Goal: Task Accomplishment & Management: Manage account settings

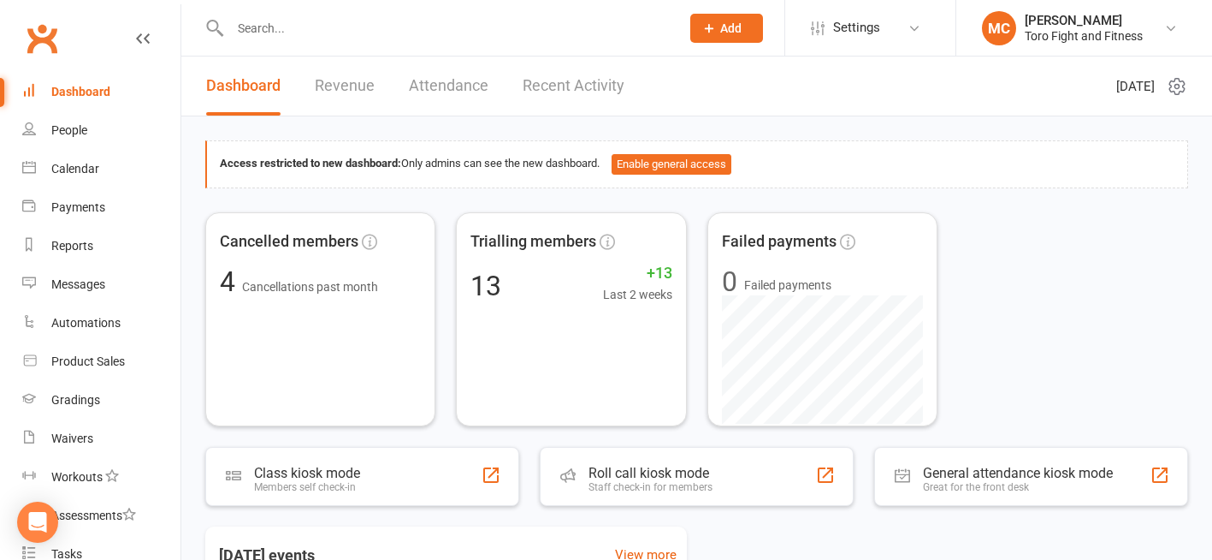
click at [1177, 83] on icon at bounding box center [1177, 86] width 21 height 21
click at [1086, 119] on link "Choose my dashlets" at bounding box center [1088, 120] width 169 height 34
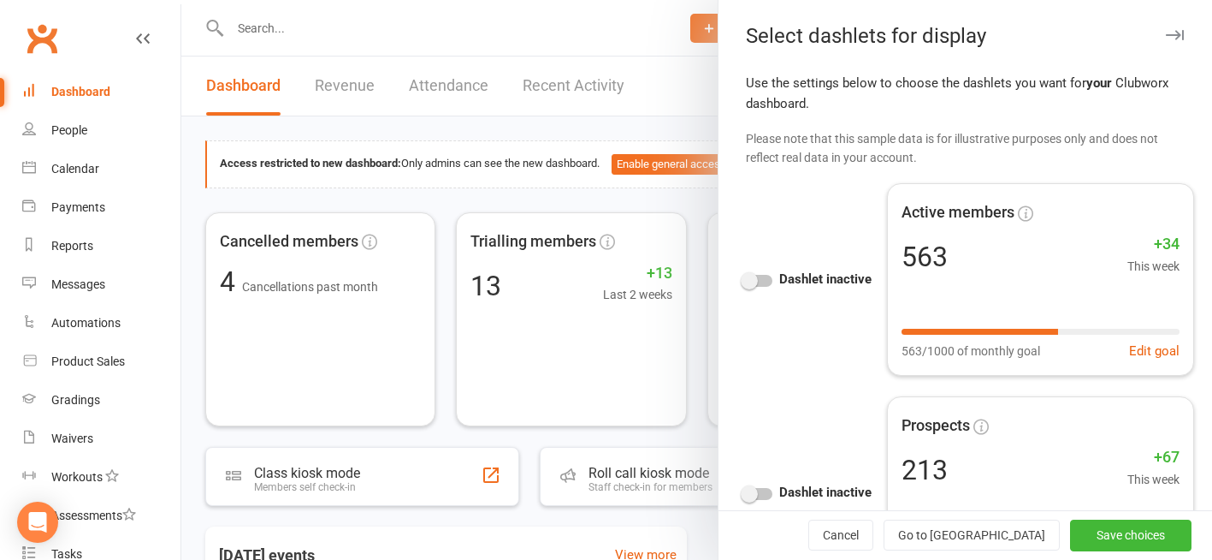
click at [751, 281] on div at bounding box center [757, 281] width 29 height 12
click at [743, 278] on input "checkbox" at bounding box center [743, 278] width 0 height 0
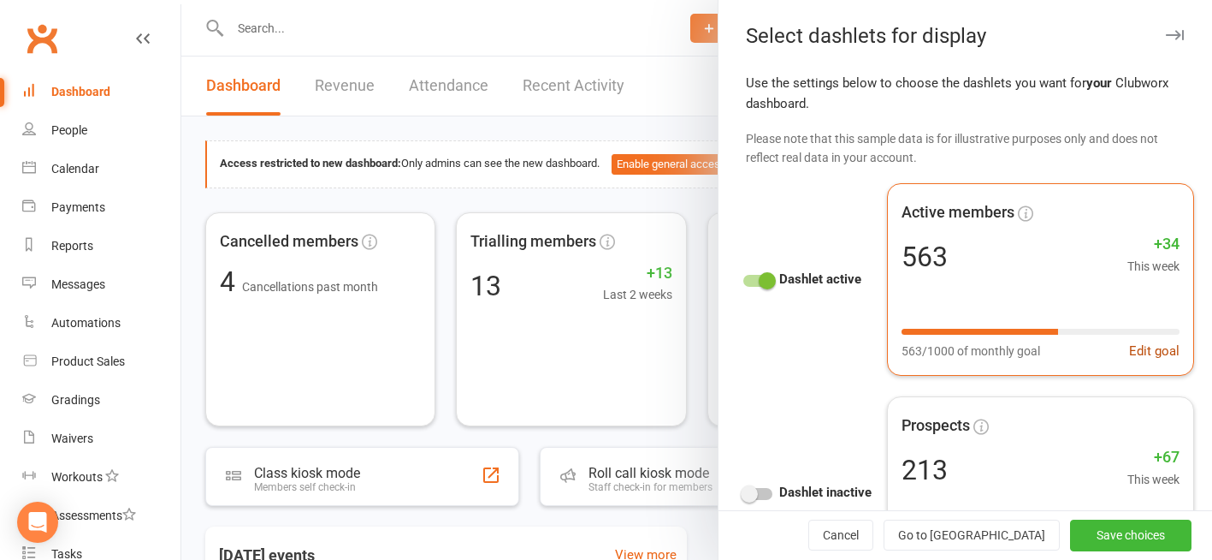
click at [1136, 352] on button "Edit goal" at bounding box center [1154, 350] width 50 height 21
click at [1025, 230] on div "Active members 563 +34 This week 563/1000 of monthly goal Edit goal" at bounding box center [1040, 279] width 307 height 192
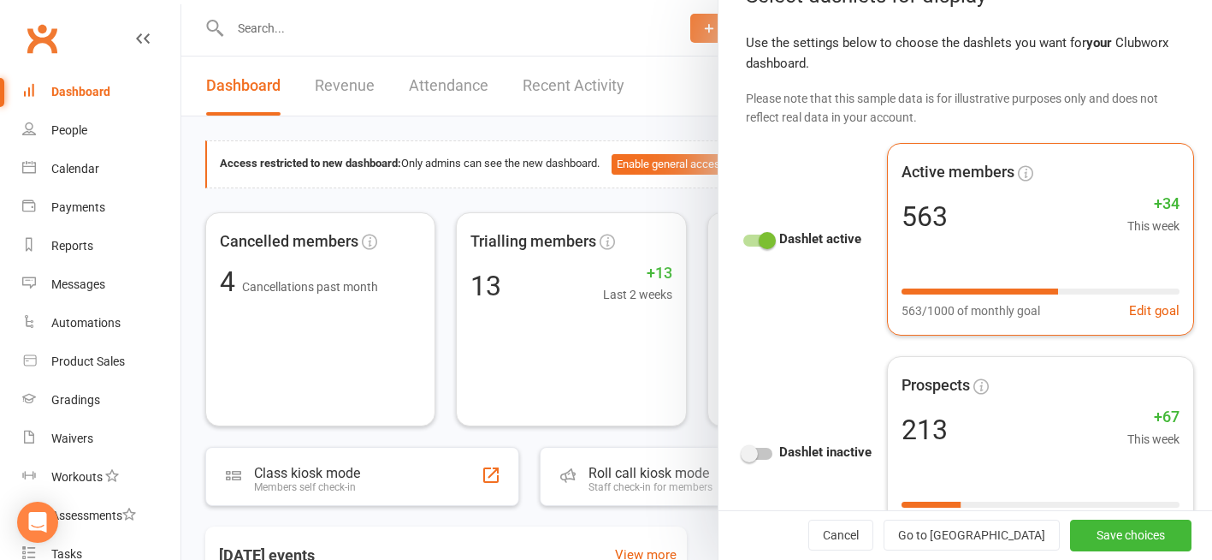
scroll to position [86, 0]
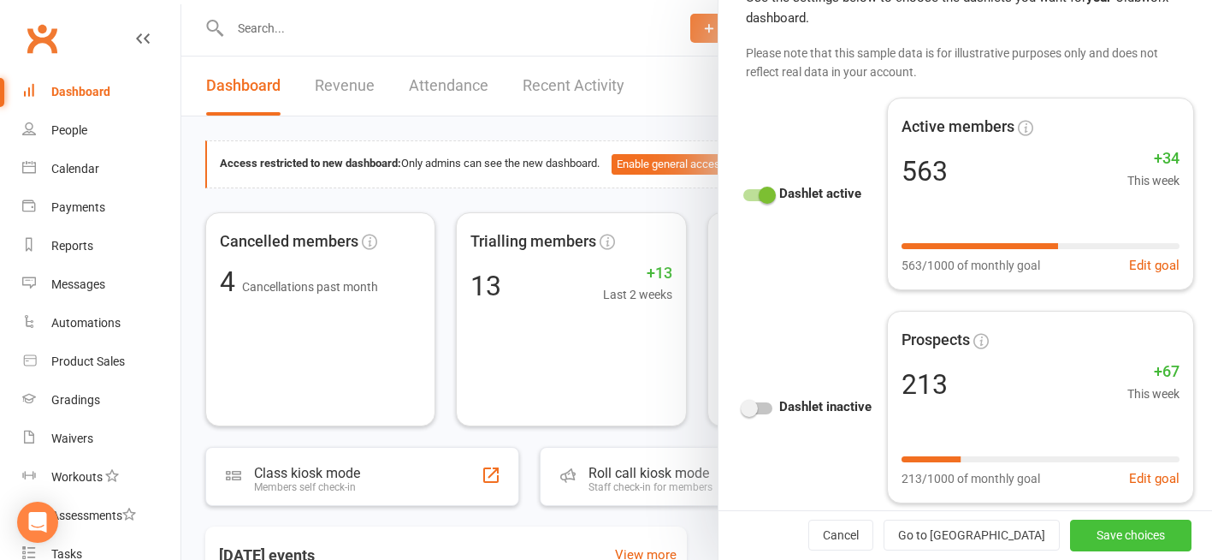
click at [1092, 527] on button "Save choices" at bounding box center [1130, 535] width 121 height 31
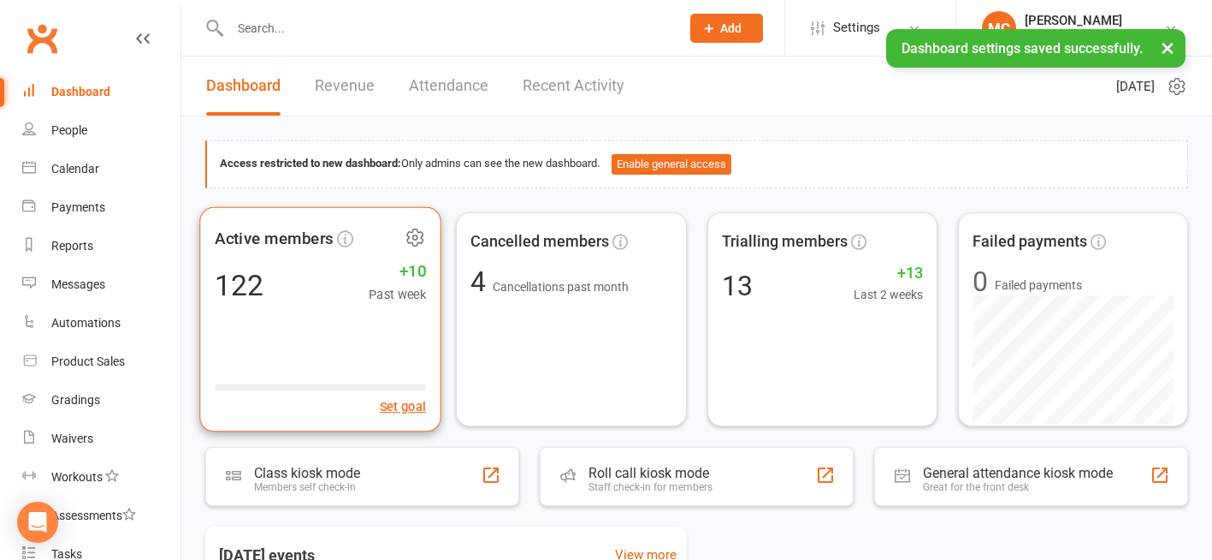
click at [419, 238] on icon at bounding box center [415, 236] width 21 height 21
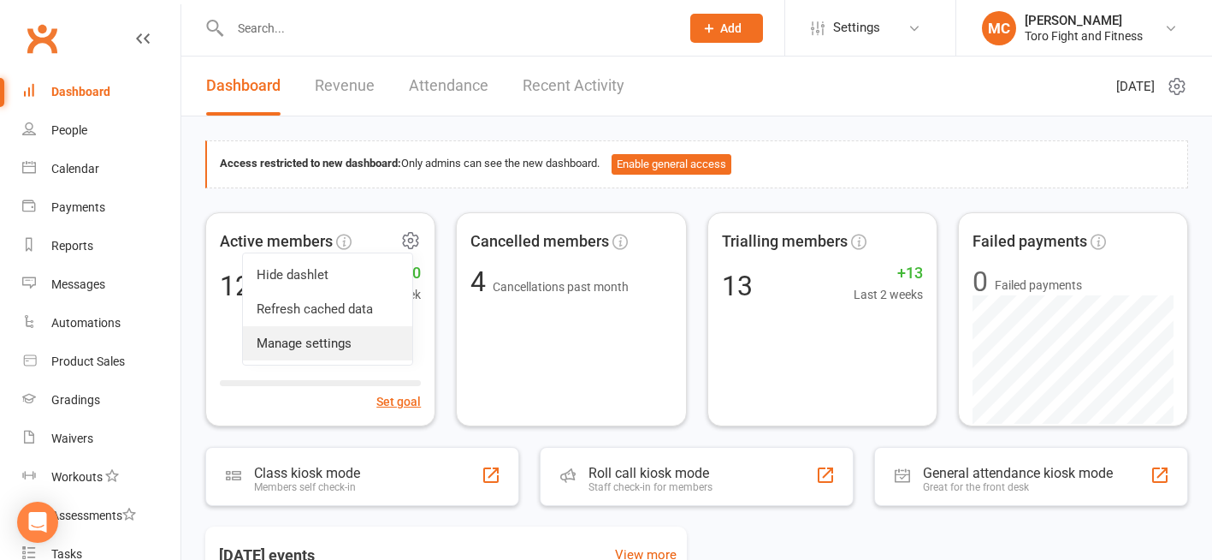
click at [303, 346] on link "Manage settings" at bounding box center [327, 343] width 169 height 34
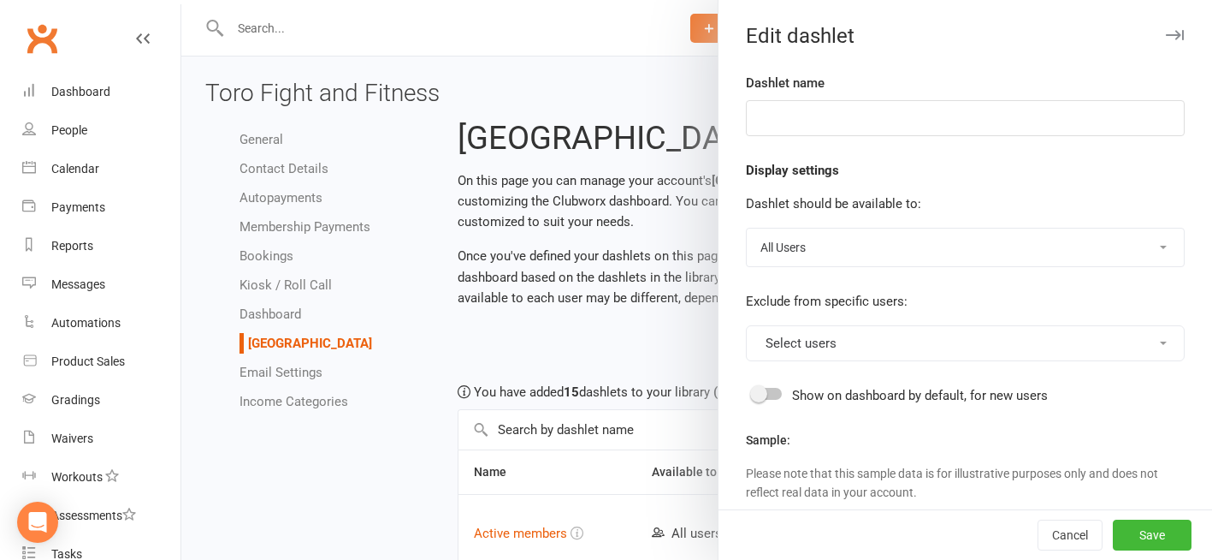
type input "Active members"
select select "last_activated"
select select "weeks"
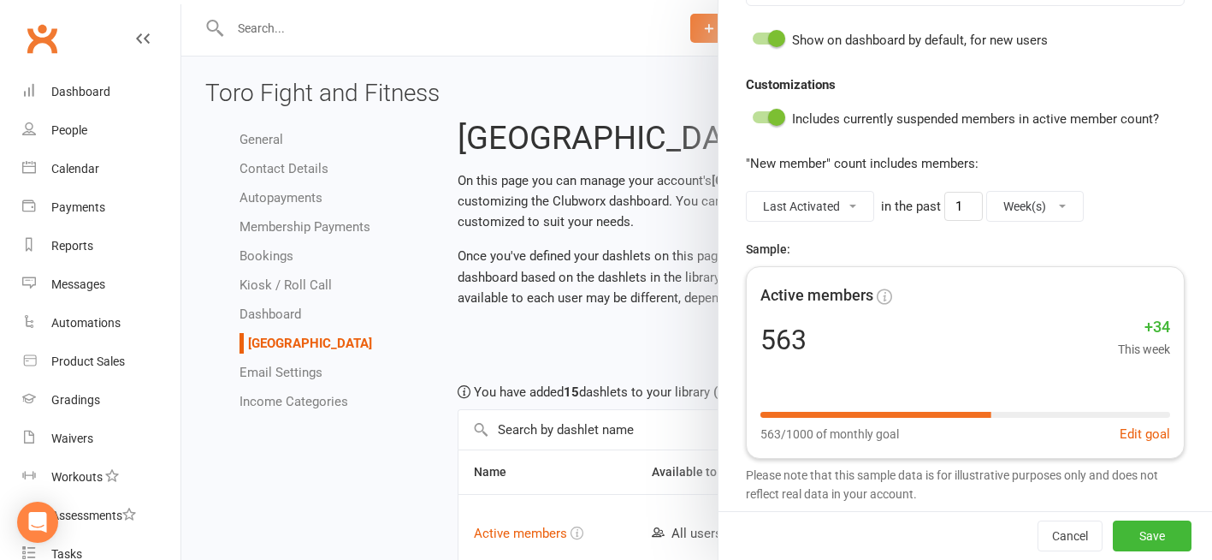
scroll to position [368, 0]
click at [1127, 423] on button "Edit goal" at bounding box center [1145, 433] width 50 height 21
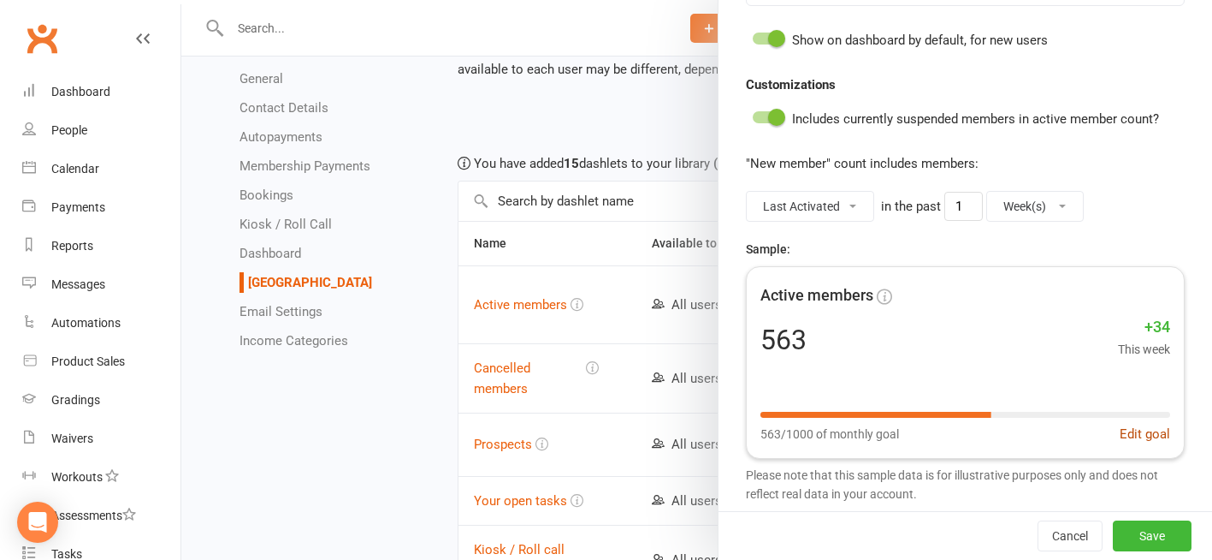
scroll to position [257, 0]
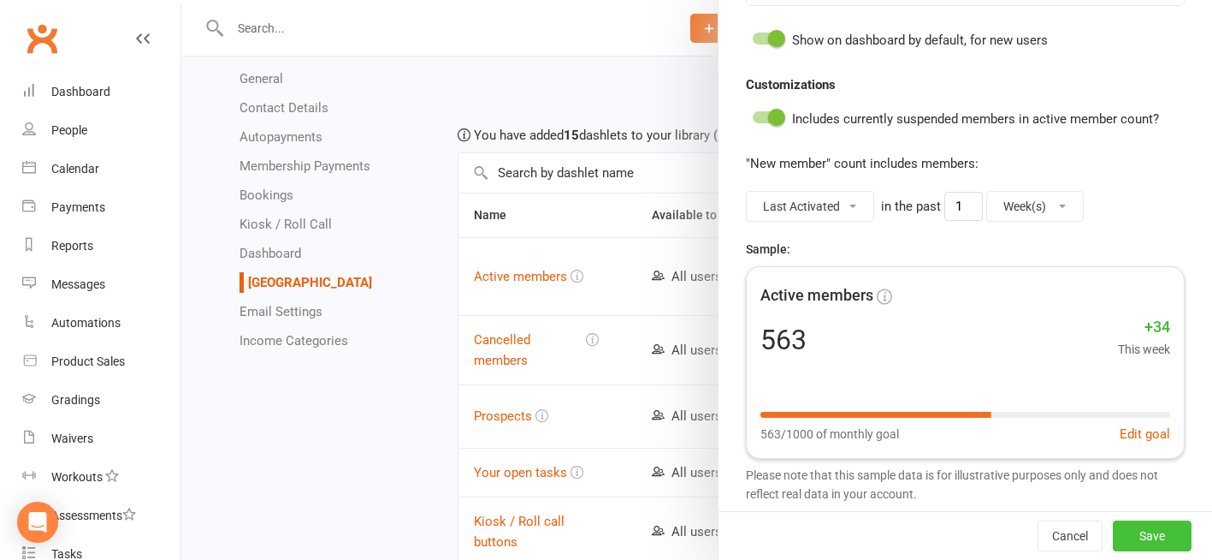
click at [1133, 520] on button "Save" at bounding box center [1152, 535] width 79 height 31
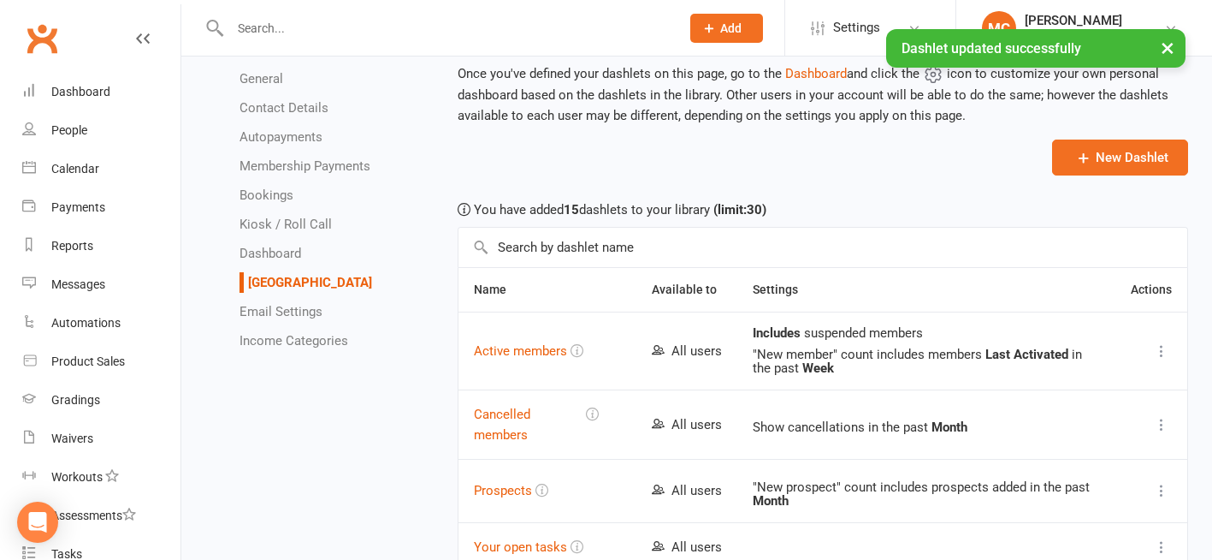
scroll to position [0, 0]
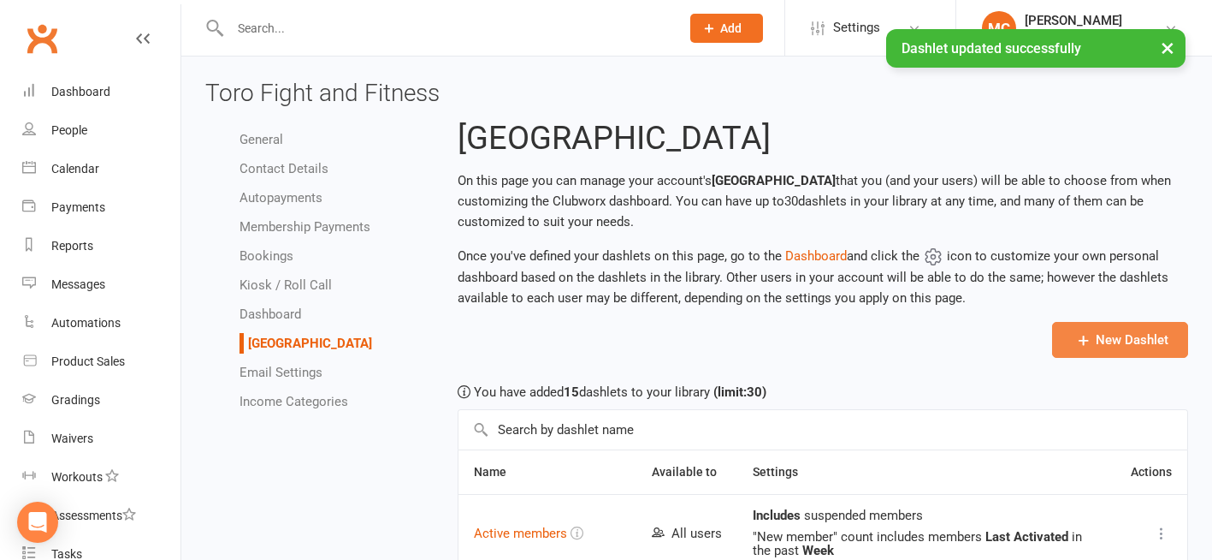
click at [1126, 329] on button "New Dashlet" at bounding box center [1120, 340] width 136 height 36
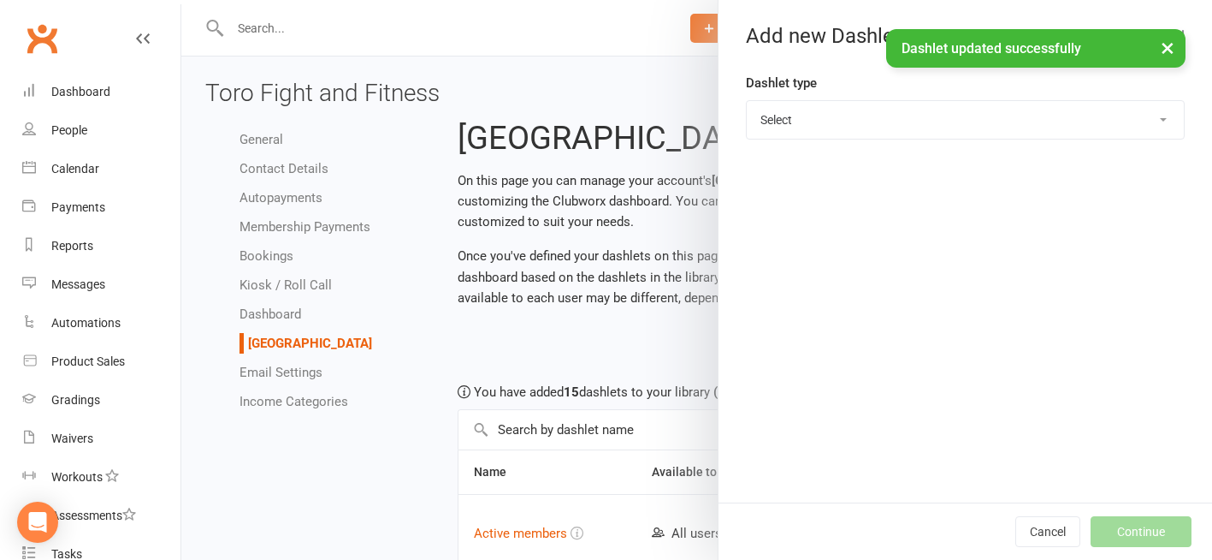
click at [1155, 119] on select "Select Prospects Active members Cancelled members Future revenue Membership bre…" at bounding box center [965, 120] width 437 height 38
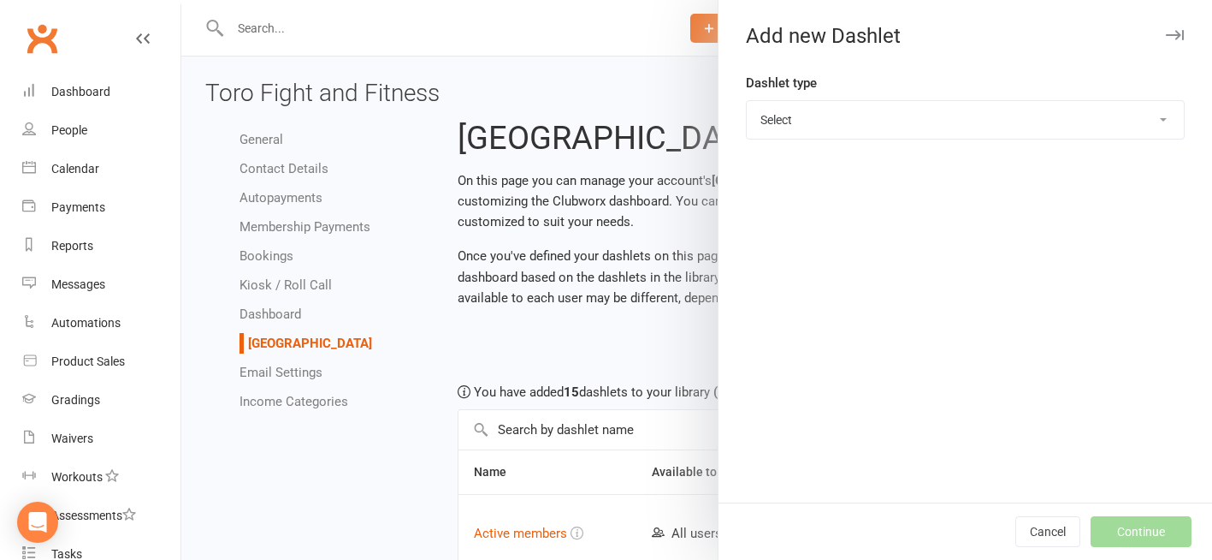
click at [1149, 121] on select "Select Prospects Active members Cancelled members Future revenue Membership bre…" at bounding box center [965, 120] width 437 height 38
click at [593, 85] on div at bounding box center [696, 280] width 1031 height 560
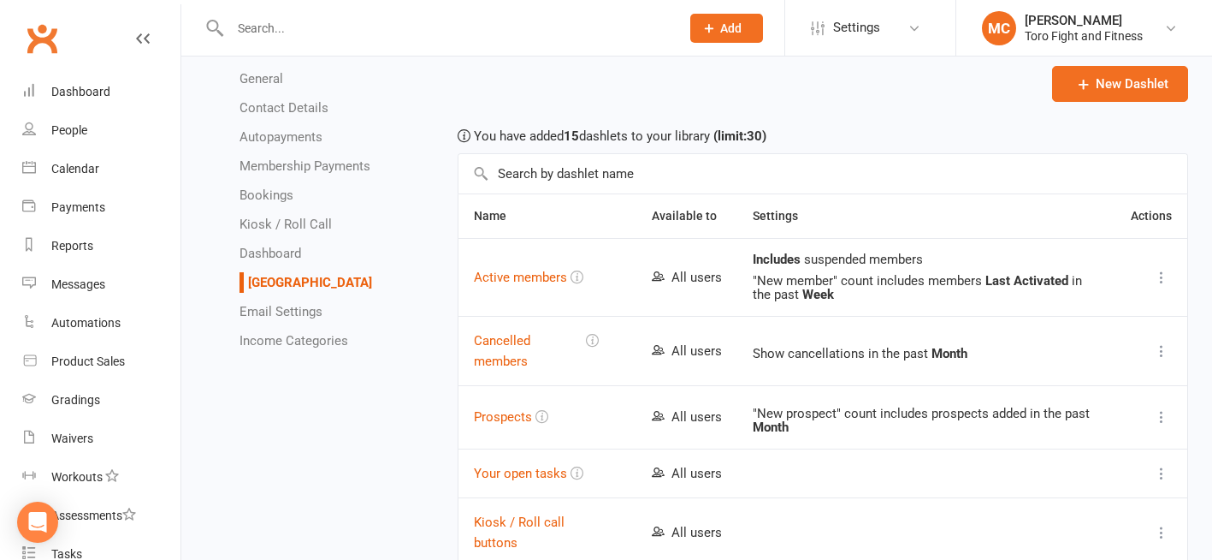
scroll to position [257, 0]
click at [1160, 274] on icon at bounding box center [1161, 276] width 17 height 17
click at [1027, 301] on link "Edit" at bounding box center [1073, 310] width 169 height 34
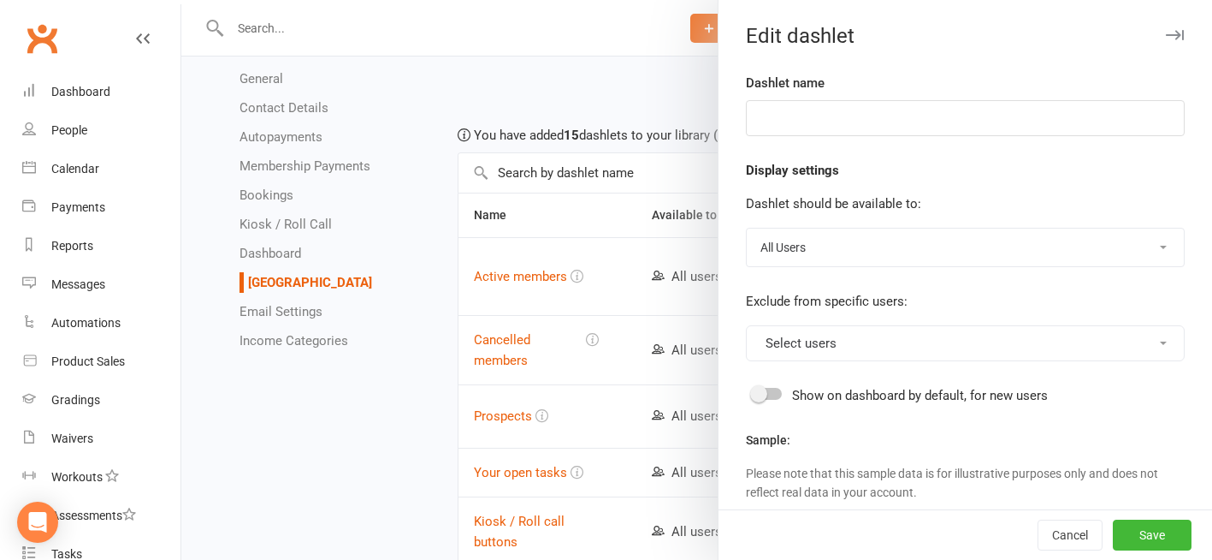
type input "Active members"
select select "last_activated"
select select "weeks"
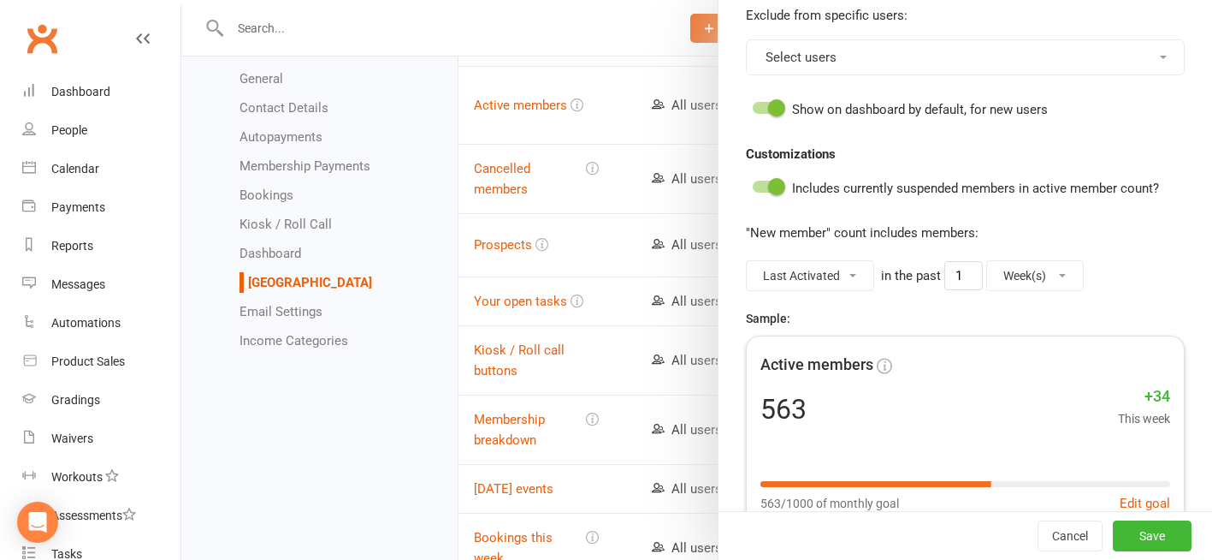
scroll to position [282, 0]
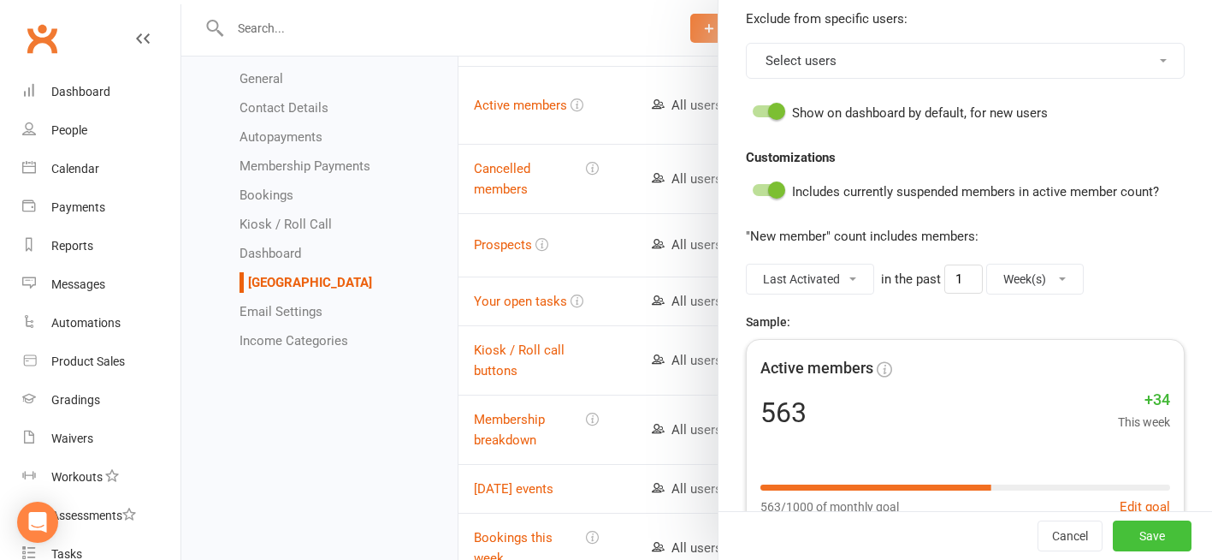
click at [1130, 522] on button "Save" at bounding box center [1152, 535] width 79 height 31
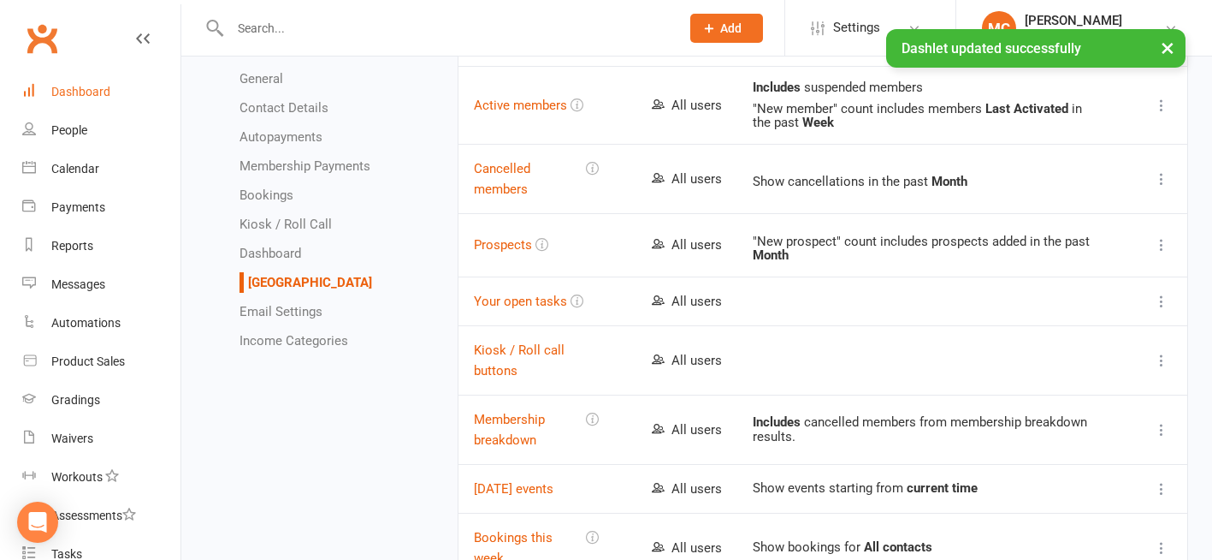
click at [99, 91] on div "Dashboard" at bounding box center [80, 92] width 59 height 14
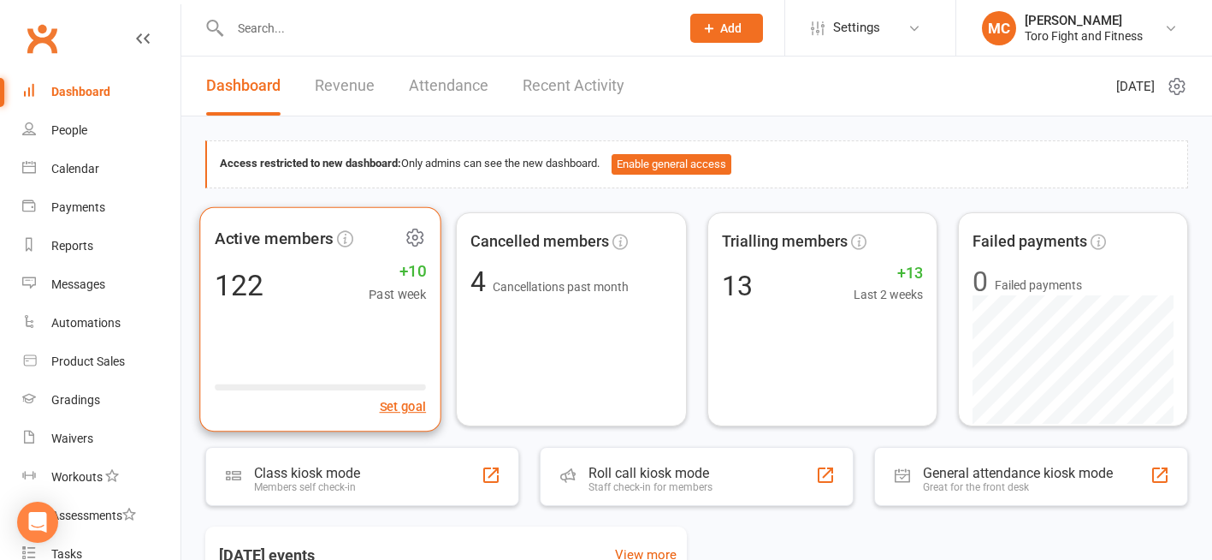
click at [414, 269] on span "+10" at bounding box center [397, 271] width 57 height 26
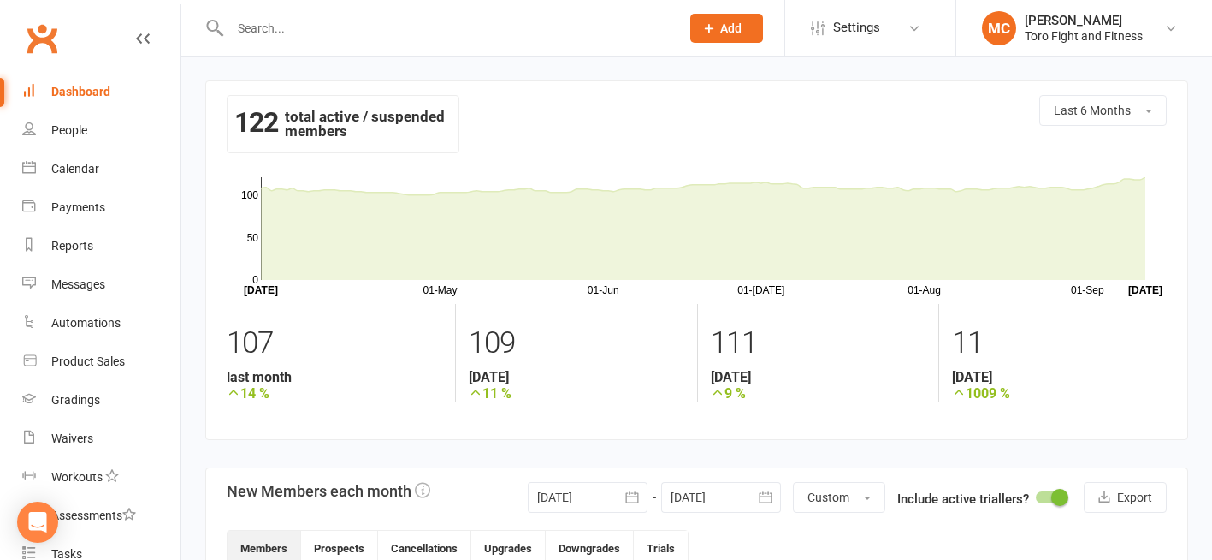
click at [306, 28] on input "text" at bounding box center [446, 28] width 443 height 24
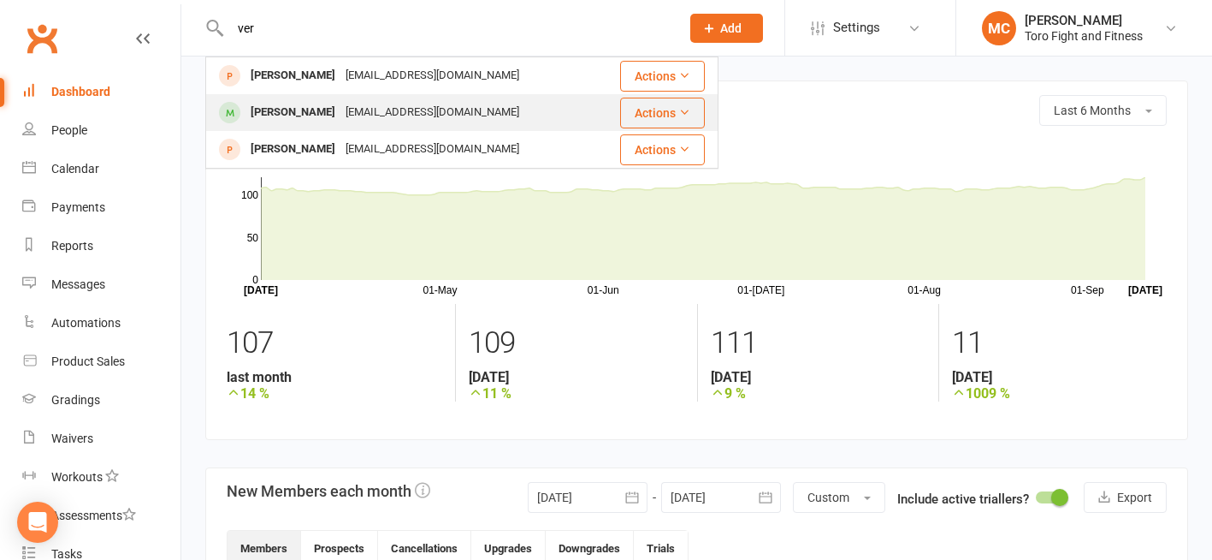
type input "ver"
click at [293, 114] on div "[PERSON_NAME]" at bounding box center [293, 112] width 95 height 25
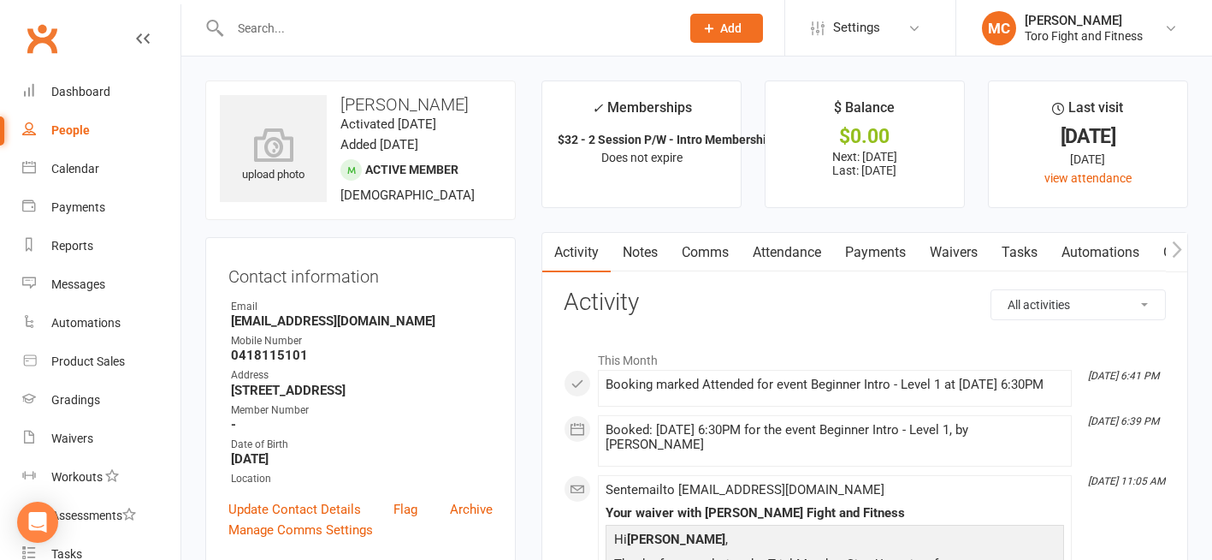
click at [280, 37] on input "text" at bounding box center [446, 28] width 443 height 24
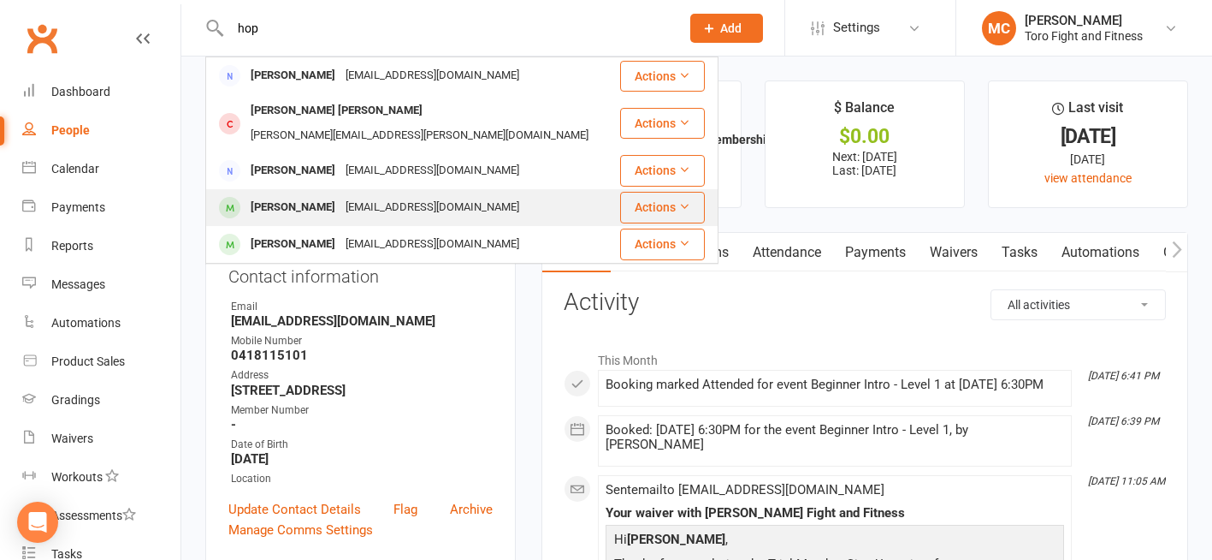
type input "hop"
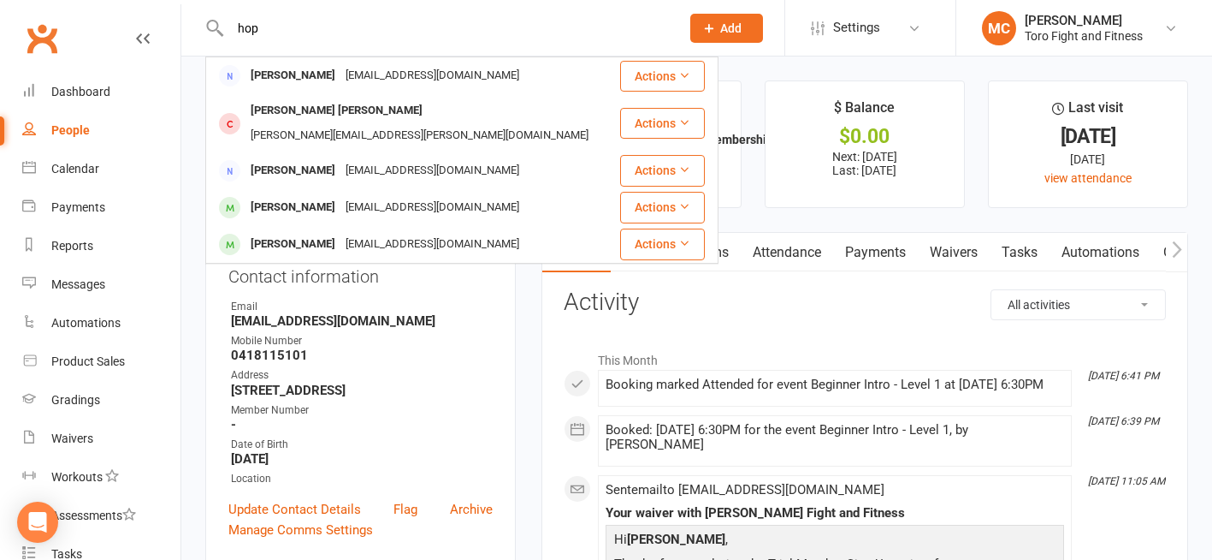
click at [294, 195] on div "[PERSON_NAME]" at bounding box center [293, 207] width 95 height 25
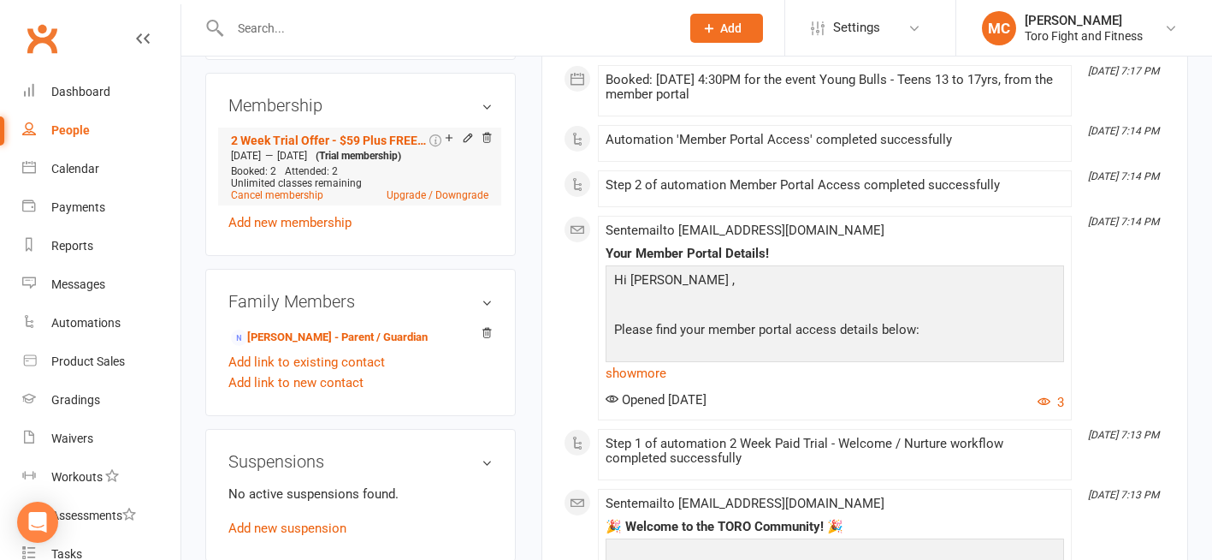
scroll to position [770, 0]
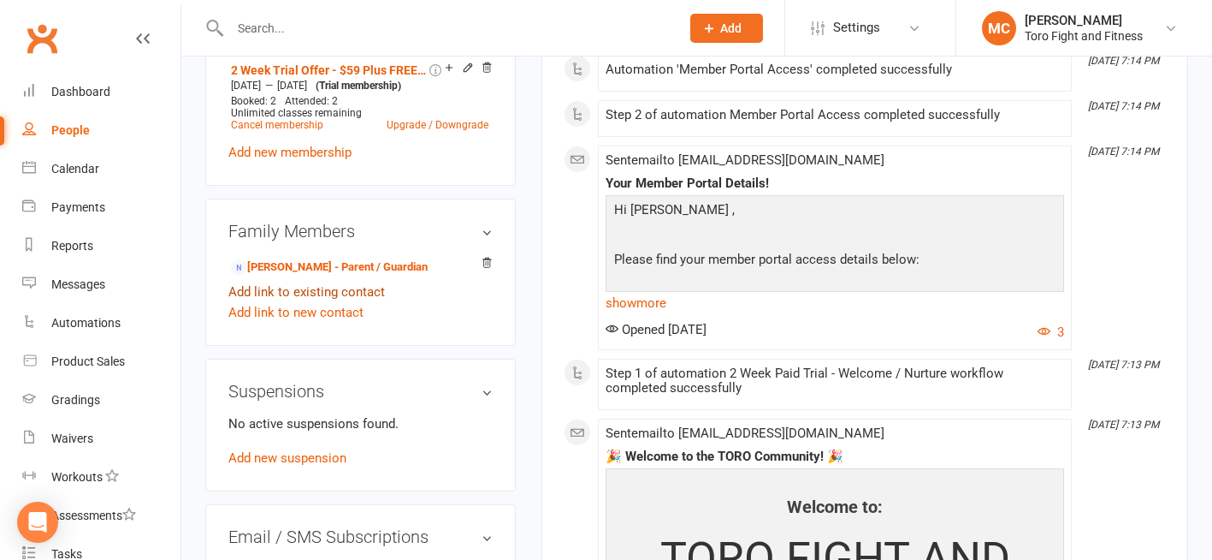
click at [317, 302] on link "Add link to existing contact" at bounding box center [306, 291] width 157 height 21
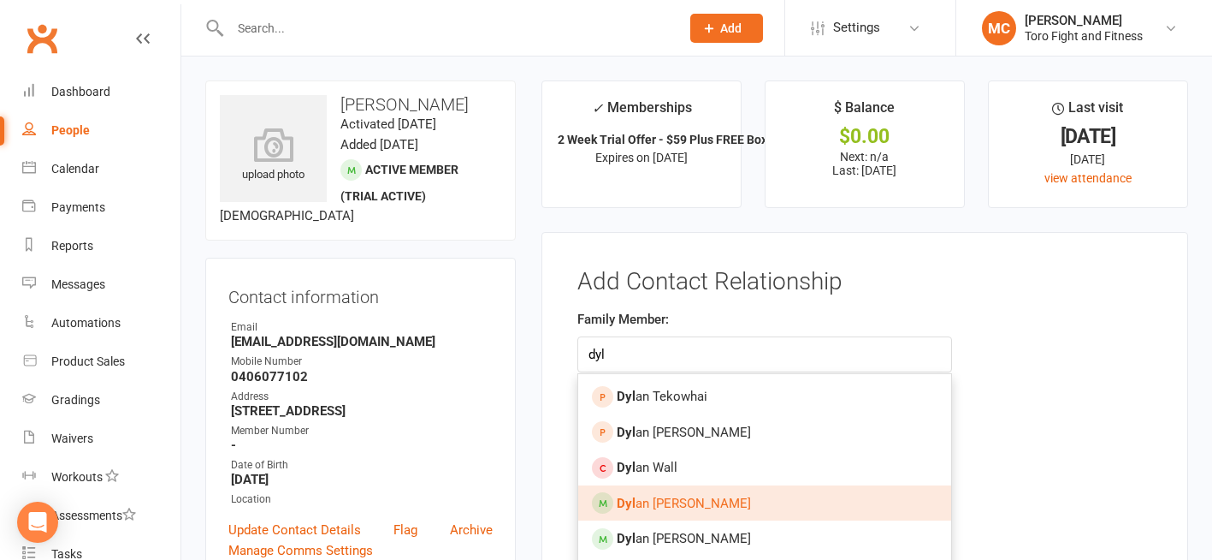
scroll to position [86, 0]
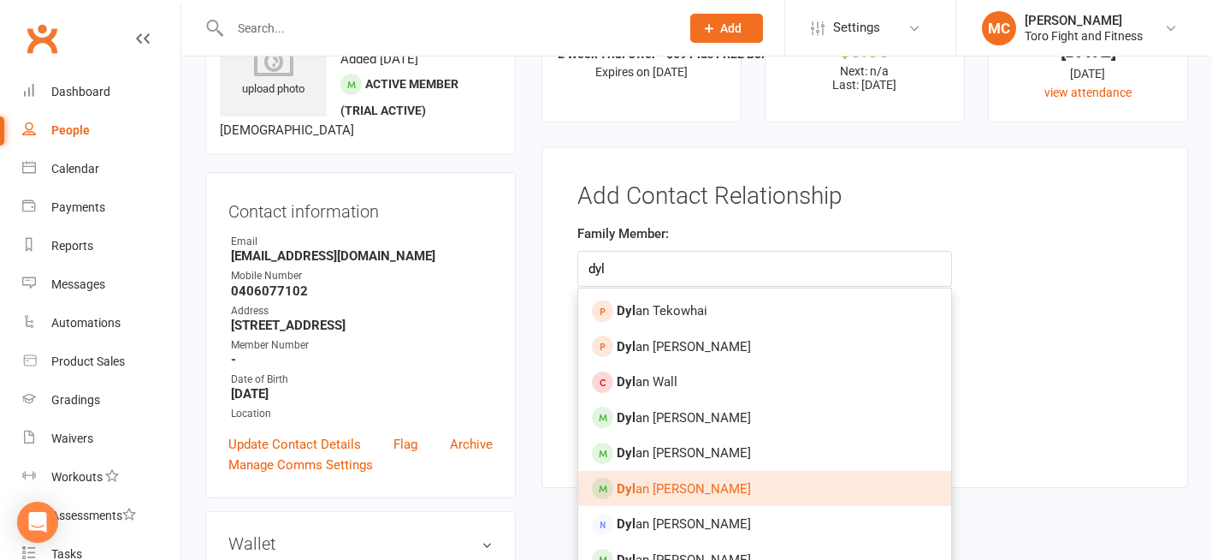
type input "dyl"
click at [669, 488] on span "Dyl an [PERSON_NAME]" at bounding box center [684, 488] width 134 height 15
type input "[PERSON_NAME]"
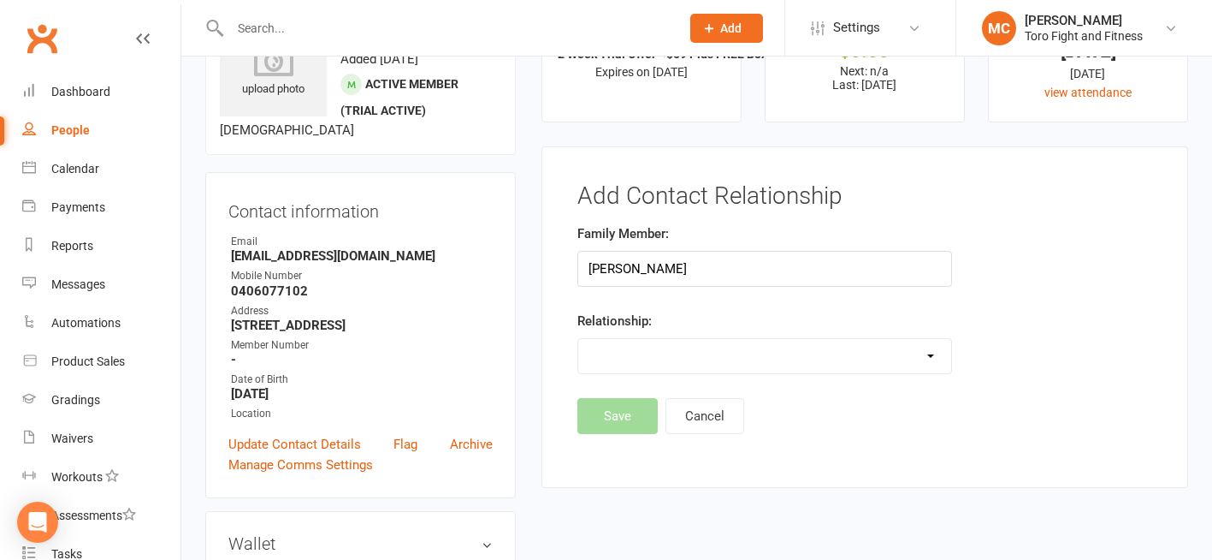
click at [927, 346] on select "Parent / Guardian Child Sibling (parent not in system) Spouse / Partner Cousin …" at bounding box center [764, 356] width 373 height 34
select select "0"
click at [578, 339] on select "Parent / Guardian Child Sibling (parent not in system) Spouse / Partner Cousin …" at bounding box center [764, 356] width 373 height 34
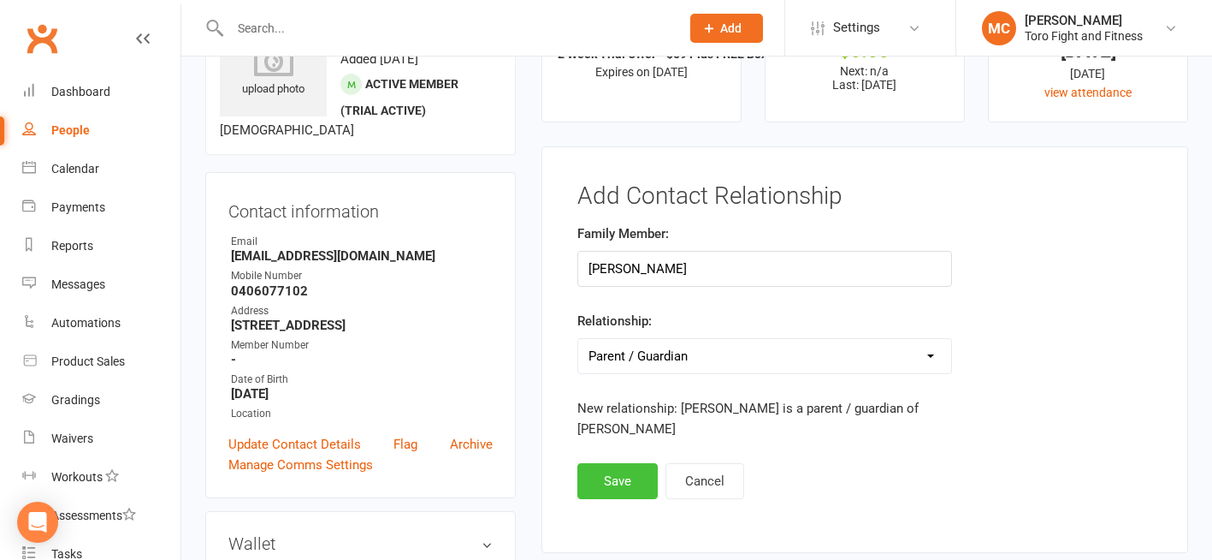
click at [626, 478] on button "Save" at bounding box center [617, 481] width 80 height 36
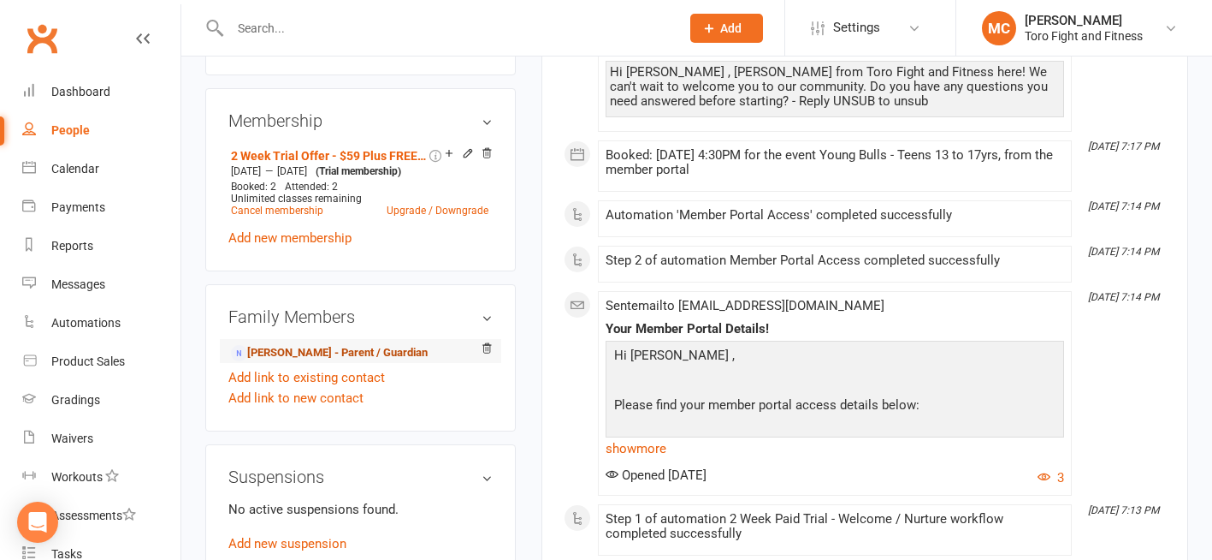
scroll to position [684, 0]
click at [299, 362] on link "[PERSON_NAME] - Parent / Guardian" at bounding box center [329, 353] width 197 height 18
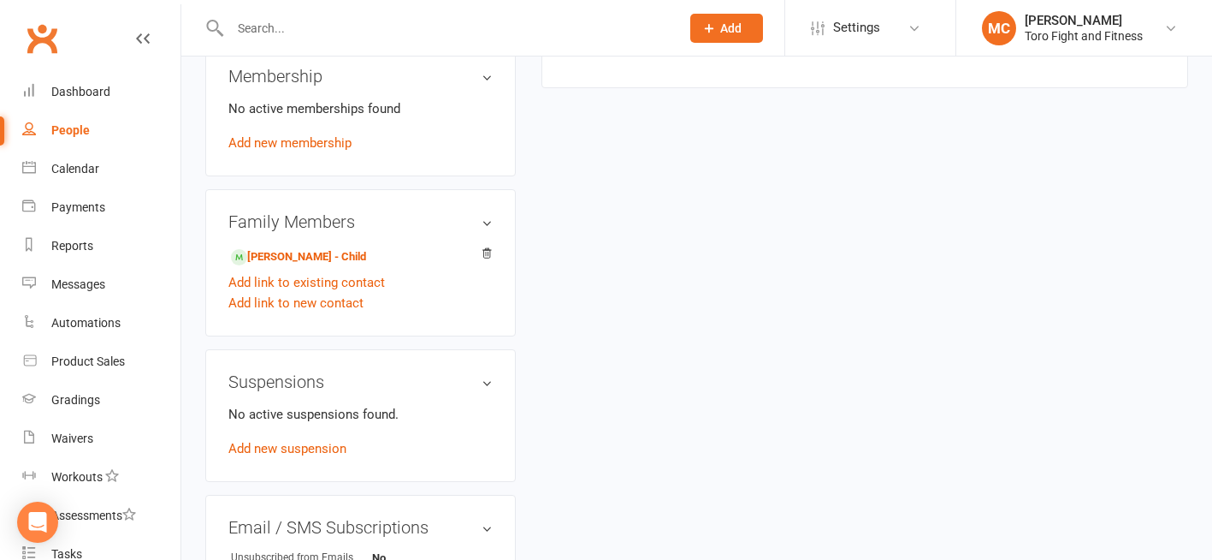
scroll to position [684, 0]
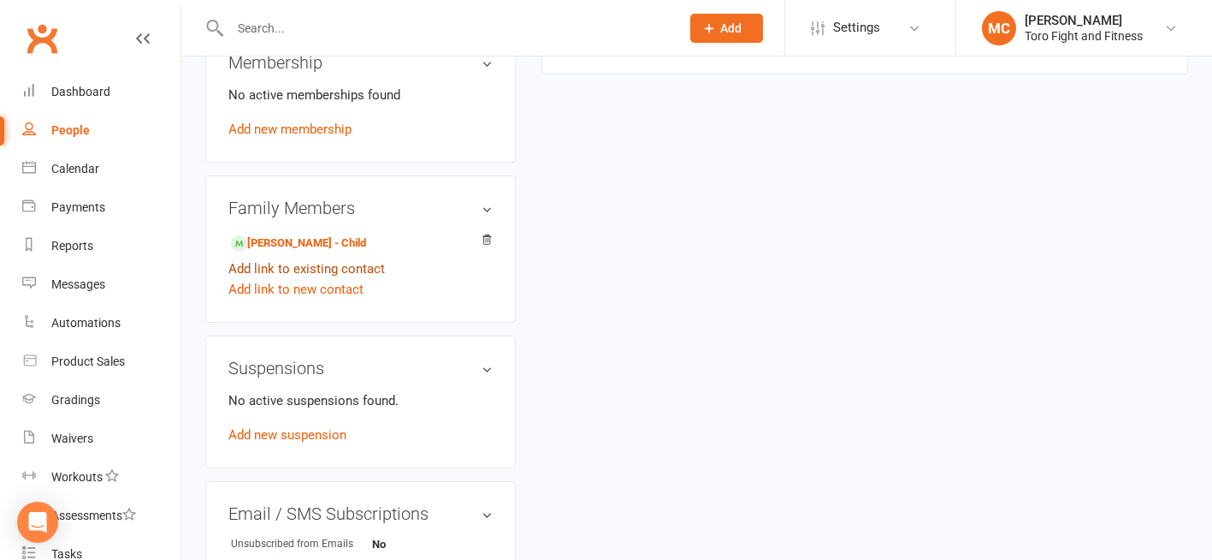
click at [294, 275] on link "Add link to existing contact" at bounding box center [306, 268] width 157 height 21
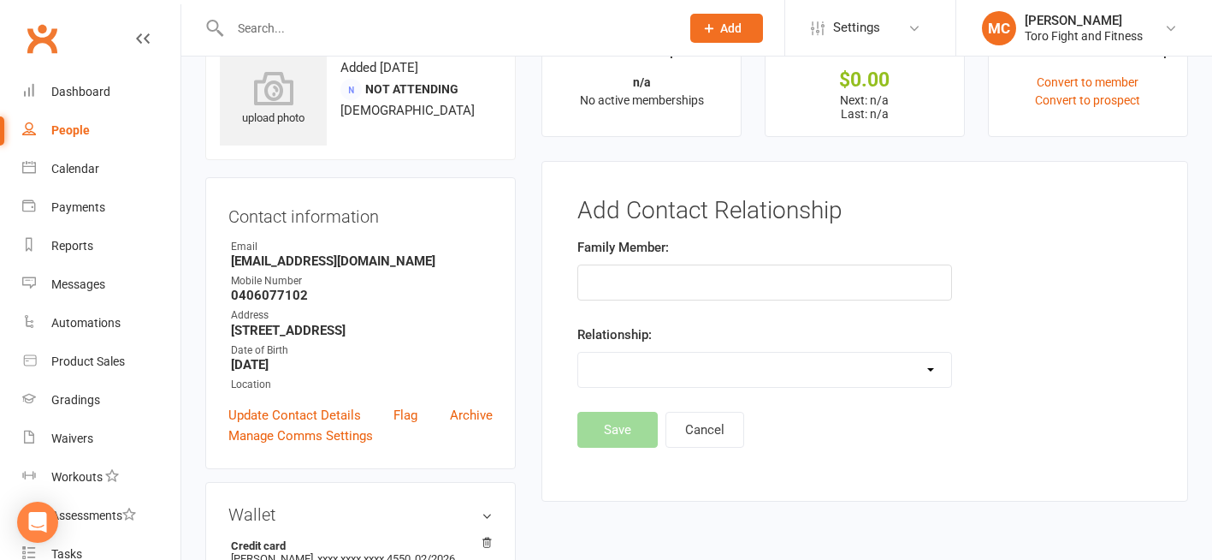
click at [608, 275] on input "text" at bounding box center [764, 282] width 375 height 36
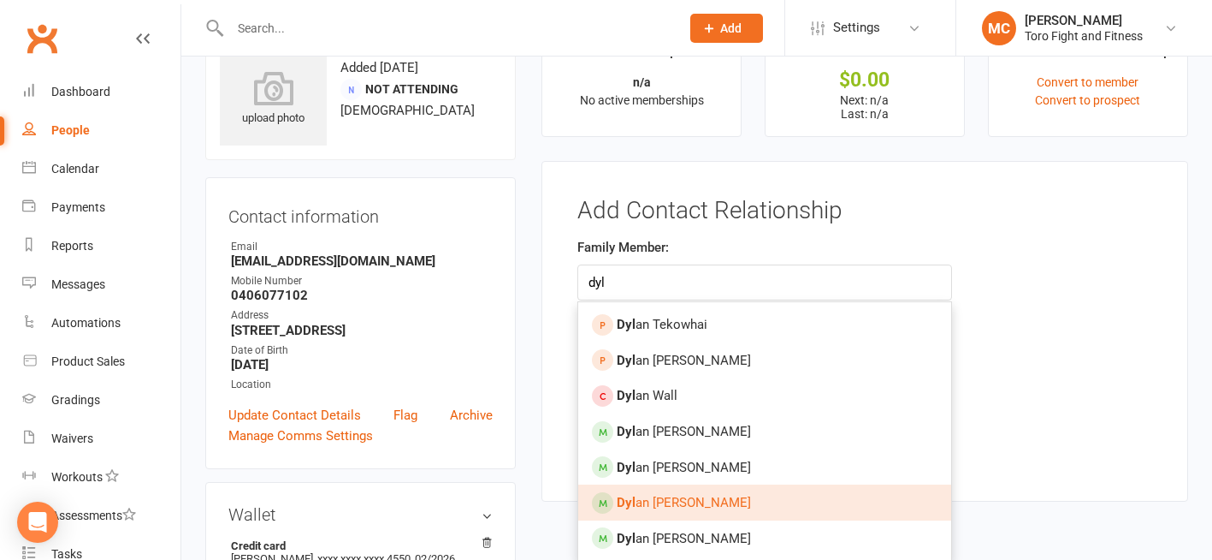
type input "dyl"
click at [678, 501] on span "Dyl an [PERSON_NAME]" at bounding box center [684, 501] width 134 height 15
type input "[PERSON_NAME]"
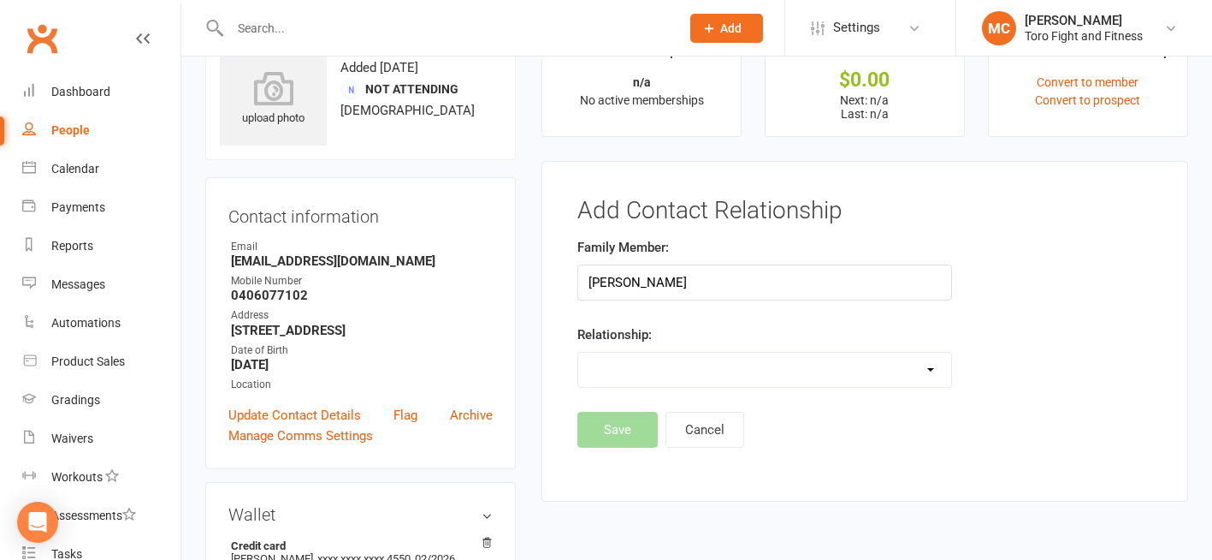
click at [645, 364] on select "Parent / Guardian Child Sibling (parent not in system) Spouse / Partner Cousin …" at bounding box center [764, 369] width 373 height 34
select select "6"
click at [578, 352] on select "Parent / Guardian Child Sibling (parent not in system) Spouse / Partner Cousin …" at bounding box center [764, 369] width 373 height 34
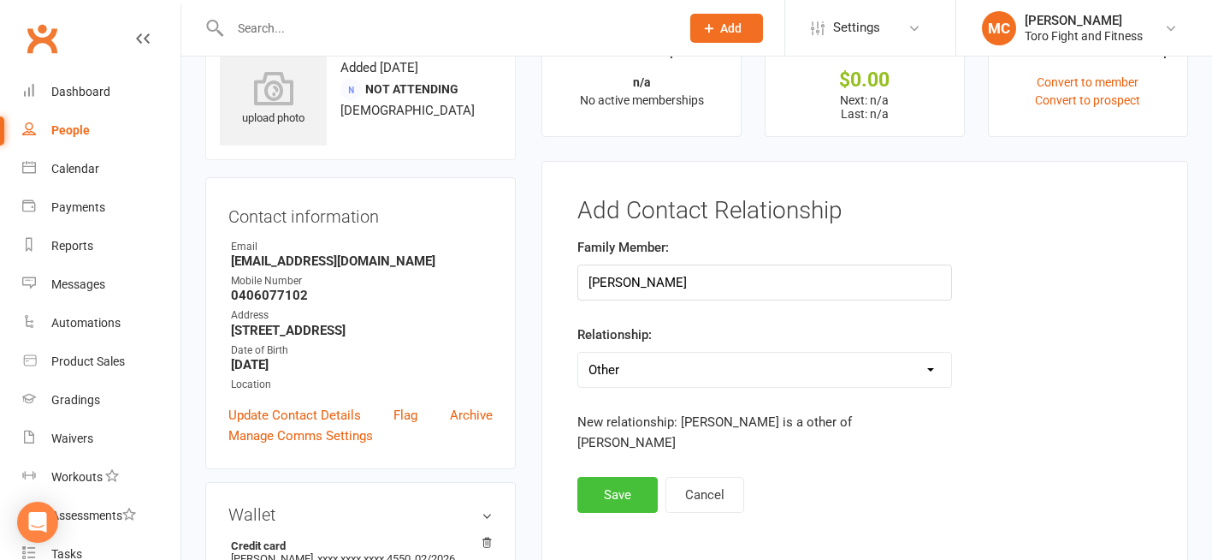
click at [625, 477] on button "Save" at bounding box center [617, 495] width 80 height 36
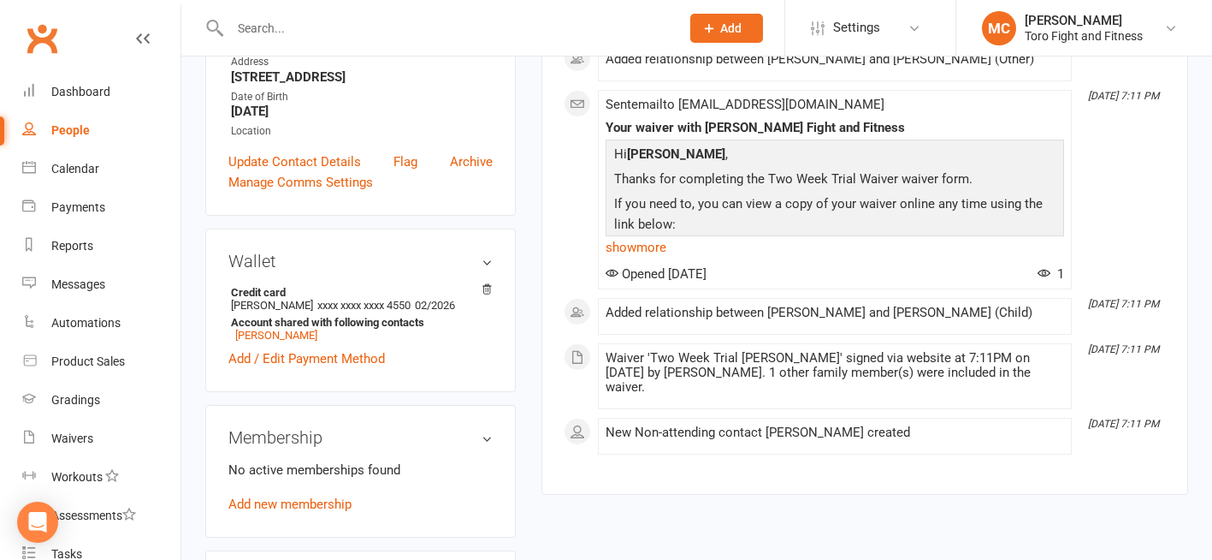
scroll to position [513, 0]
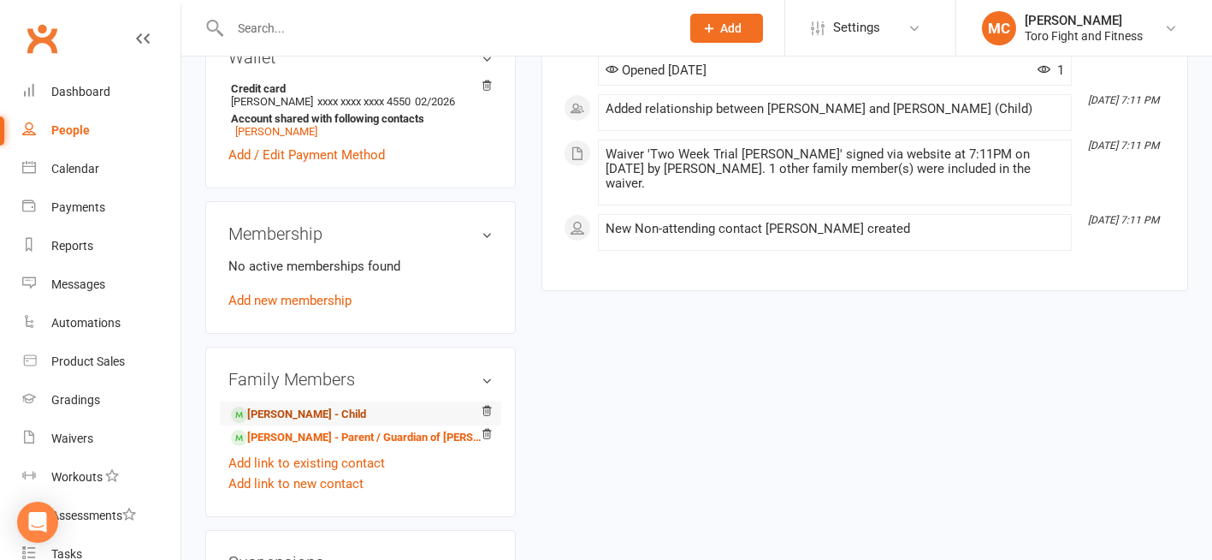
click at [284, 419] on link "[PERSON_NAME] - Child" at bounding box center [298, 415] width 135 height 18
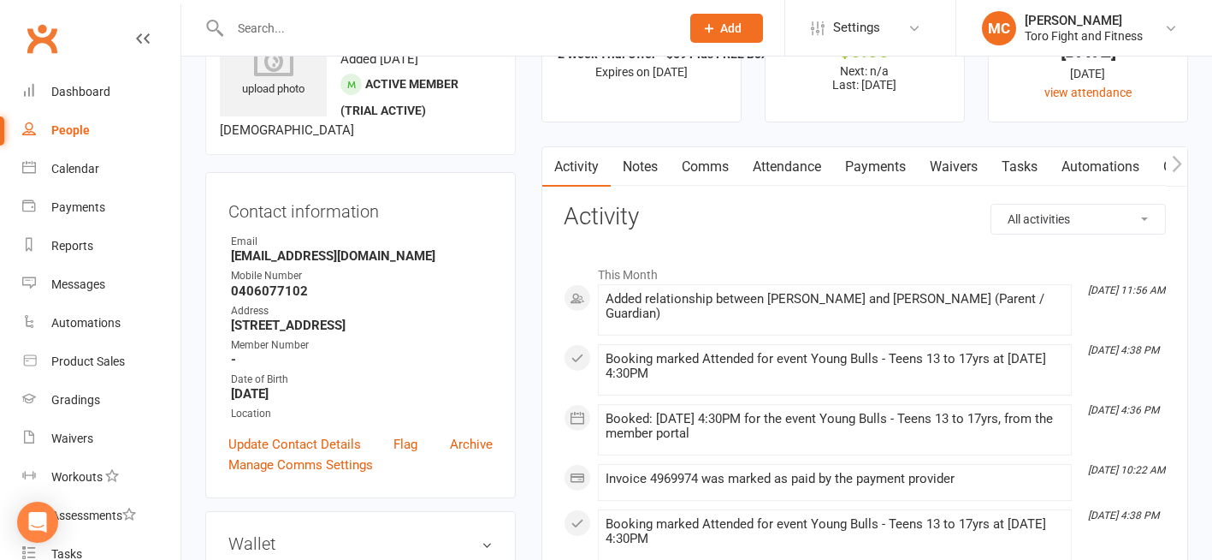
scroll to position [86, 0]
click at [956, 169] on link "Waivers" at bounding box center [954, 166] width 72 height 39
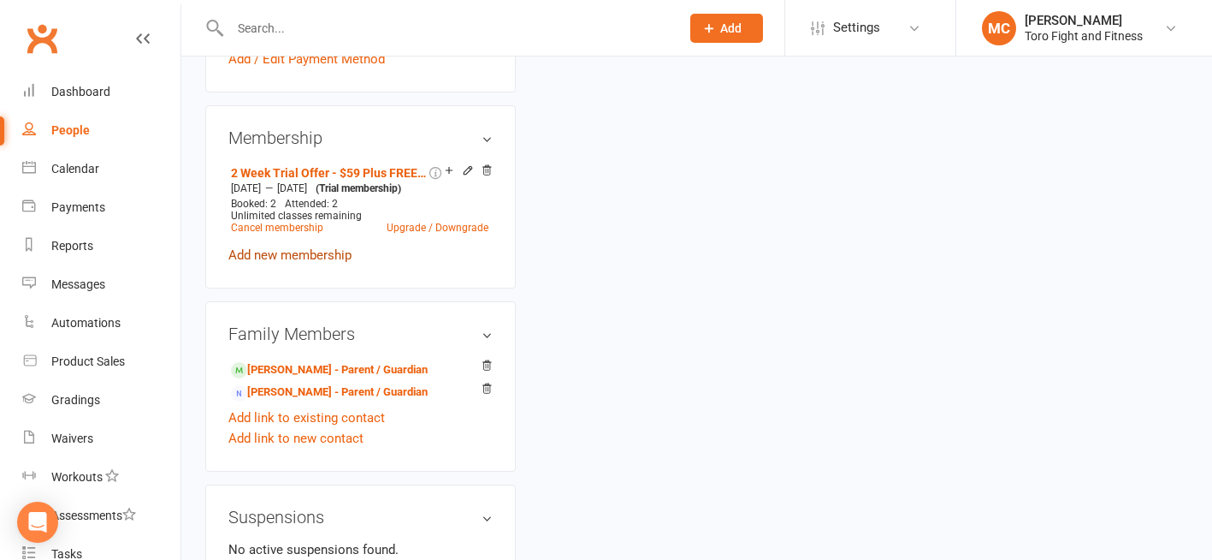
scroll to position [684, 0]
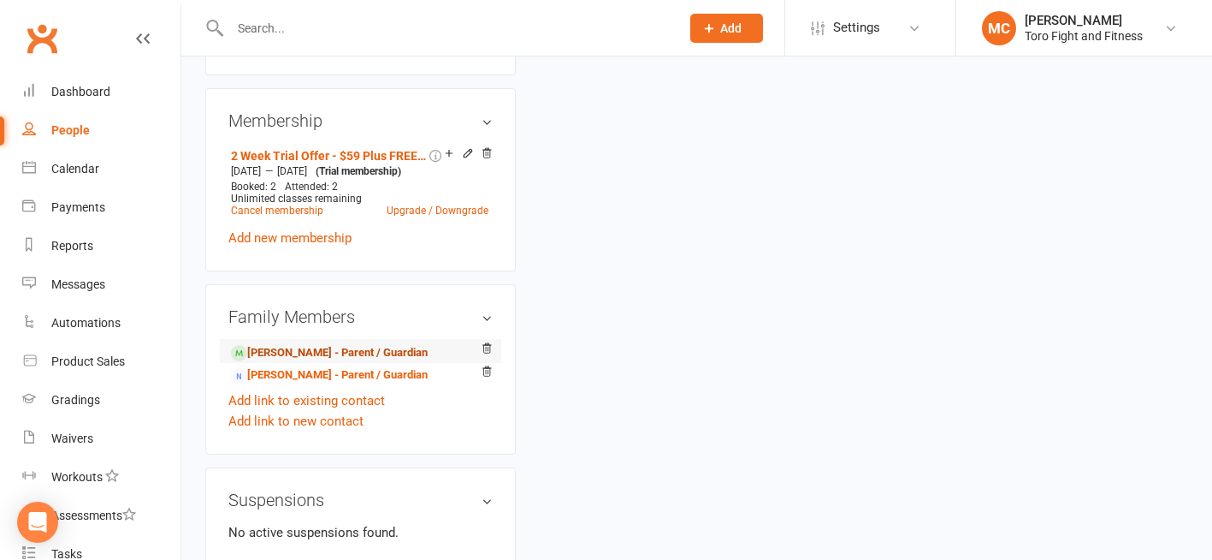
click at [309, 362] on link "[PERSON_NAME] - Parent / Guardian" at bounding box center [329, 353] width 197 height 18
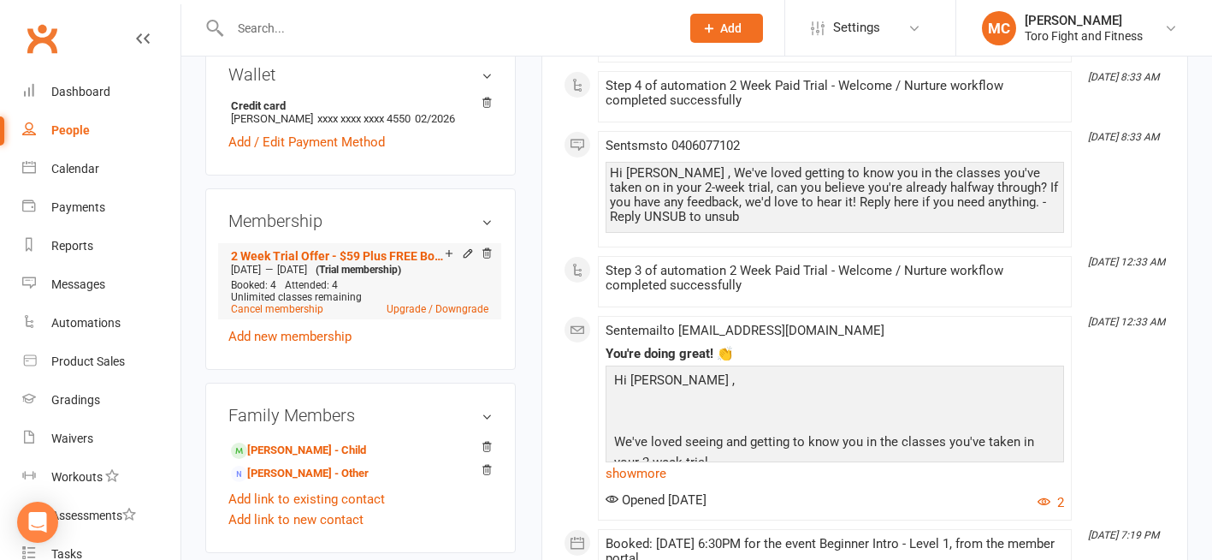
scroll to position [599, 0]
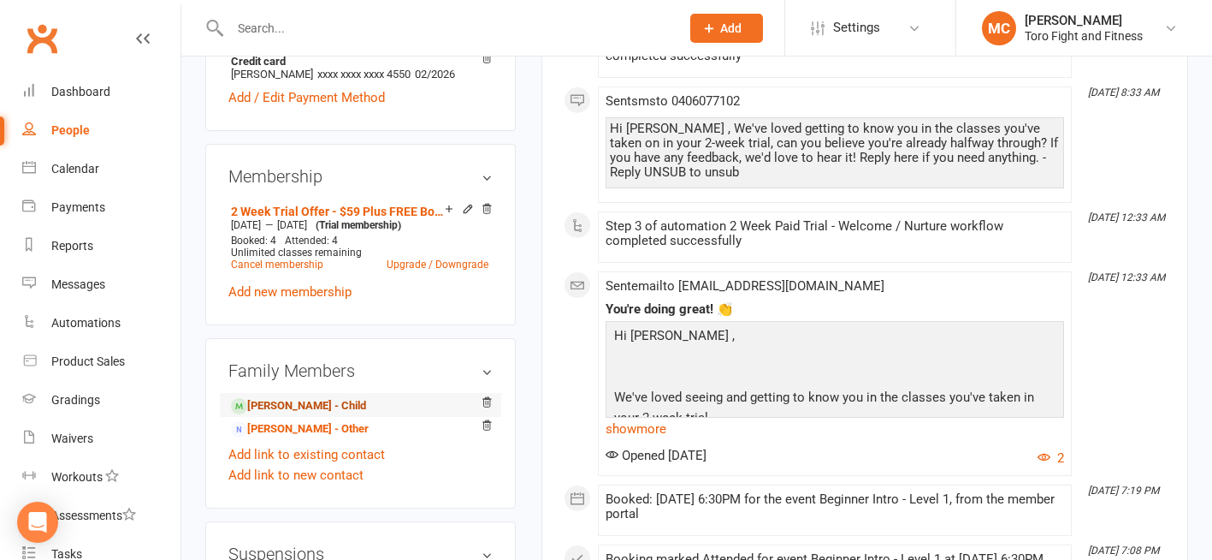
click at [285, 415] on link "[PERSON_NAME] - Child" at bounding box center [298, 406] width 135 height 18
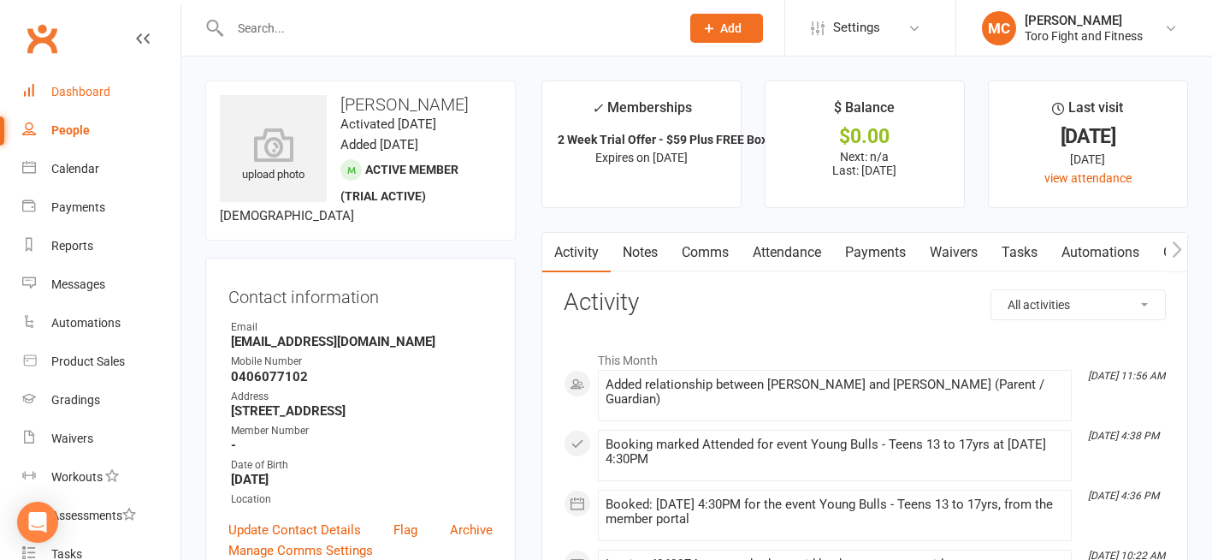
click at [101, 95] on div "Dashboard" at bounding box center [80, 92] width 59 height 14
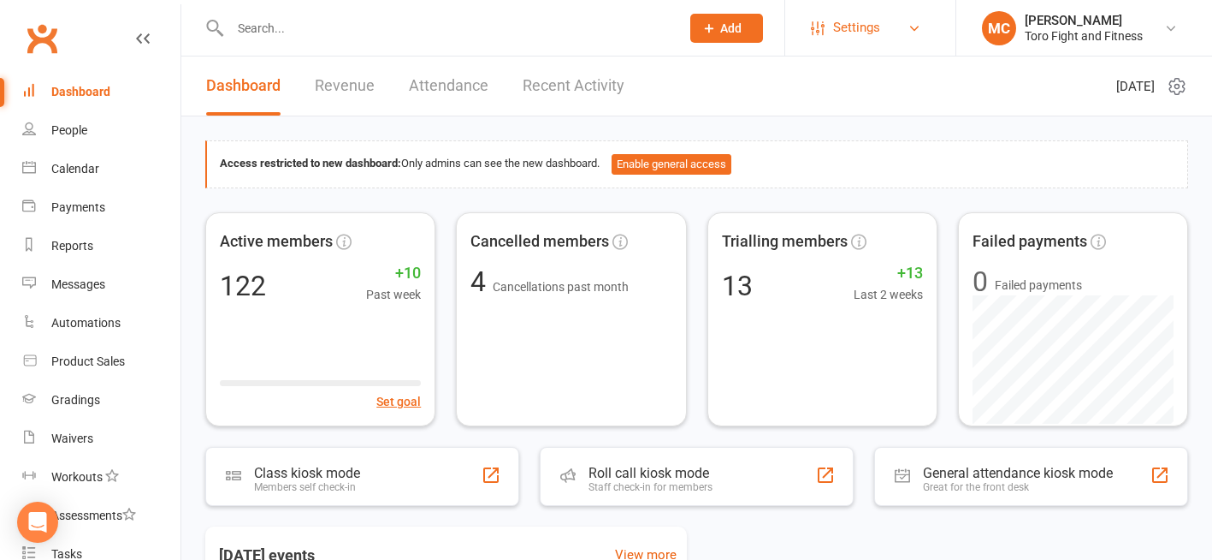
click at [856, 25] on span "Settings" at bounding box center [856, 28] width 47 height 38
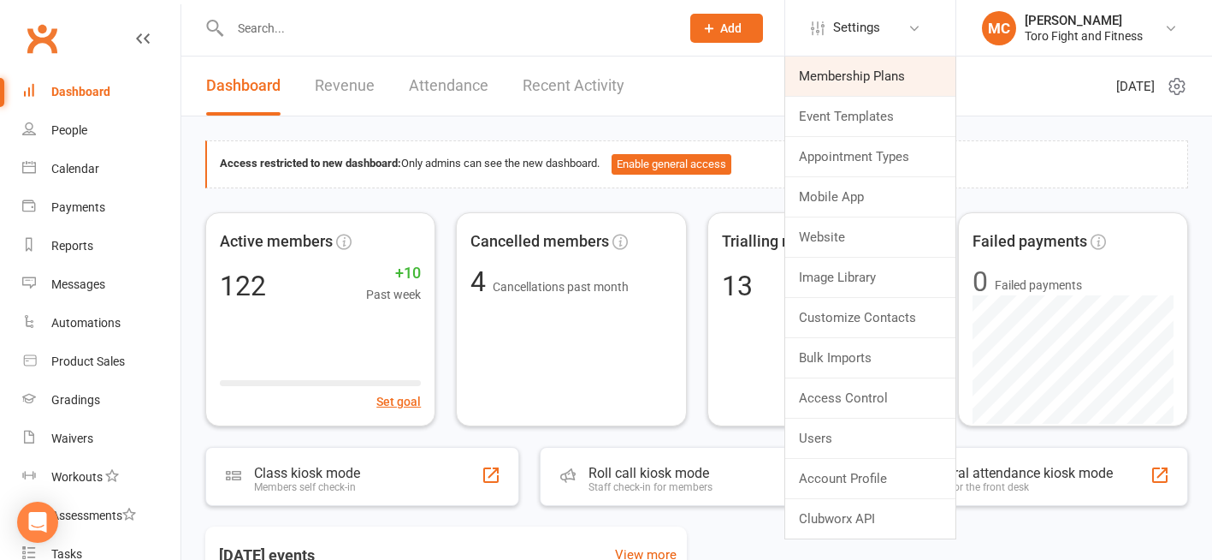
click at [885, 80] on link "Membership Plans" at bounding box center [870, 75] width 170 height 39
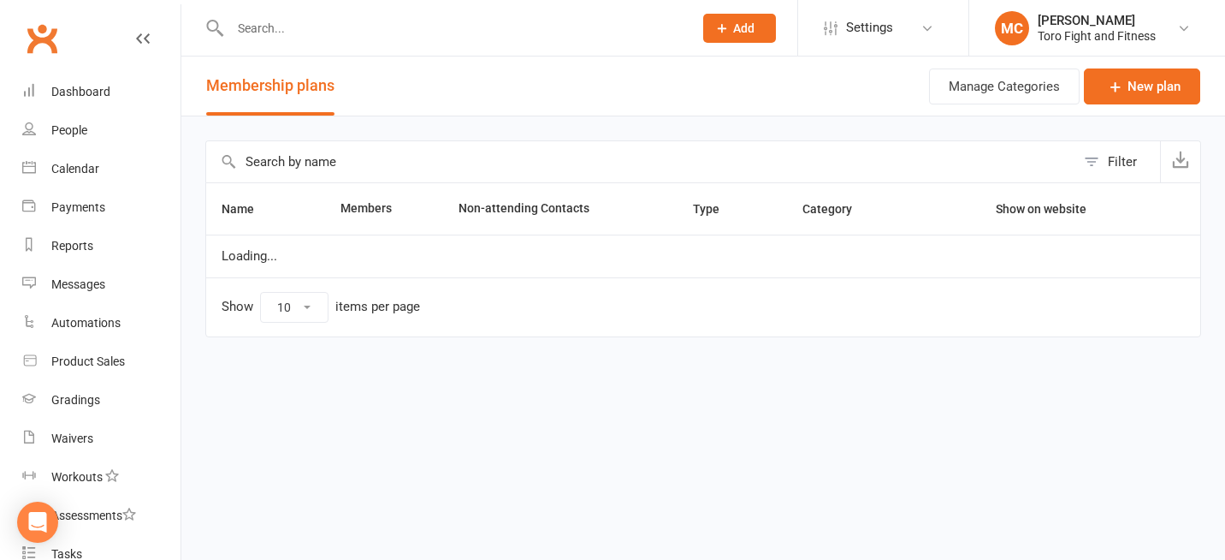
select select "50"
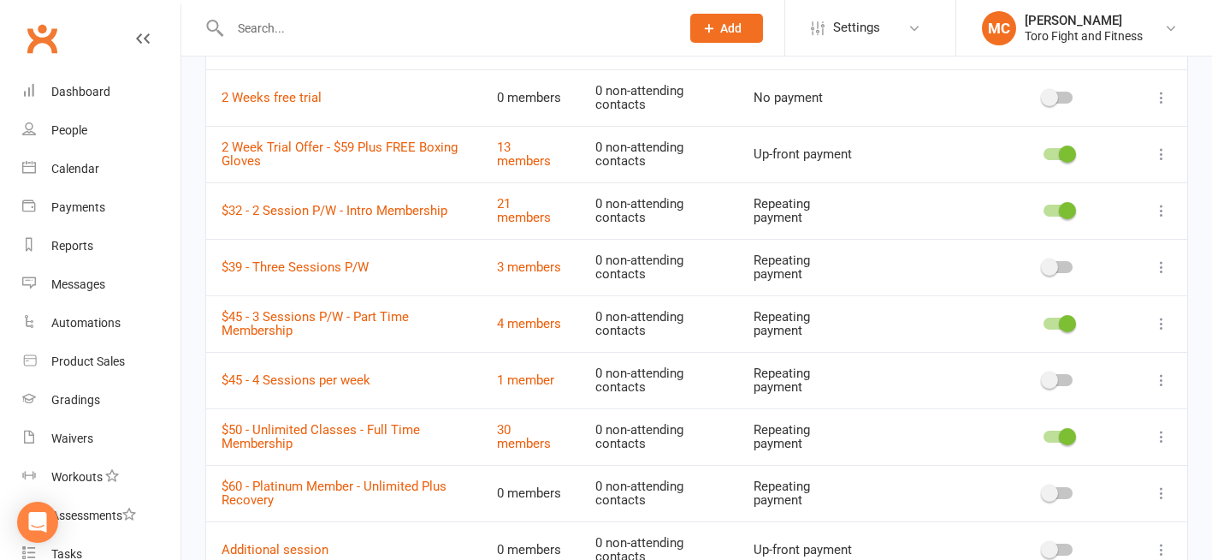
scroll to position [342, 0]
click at [525, 376] on link "1 member" at bounding box center [525, 377] width 57 height 15
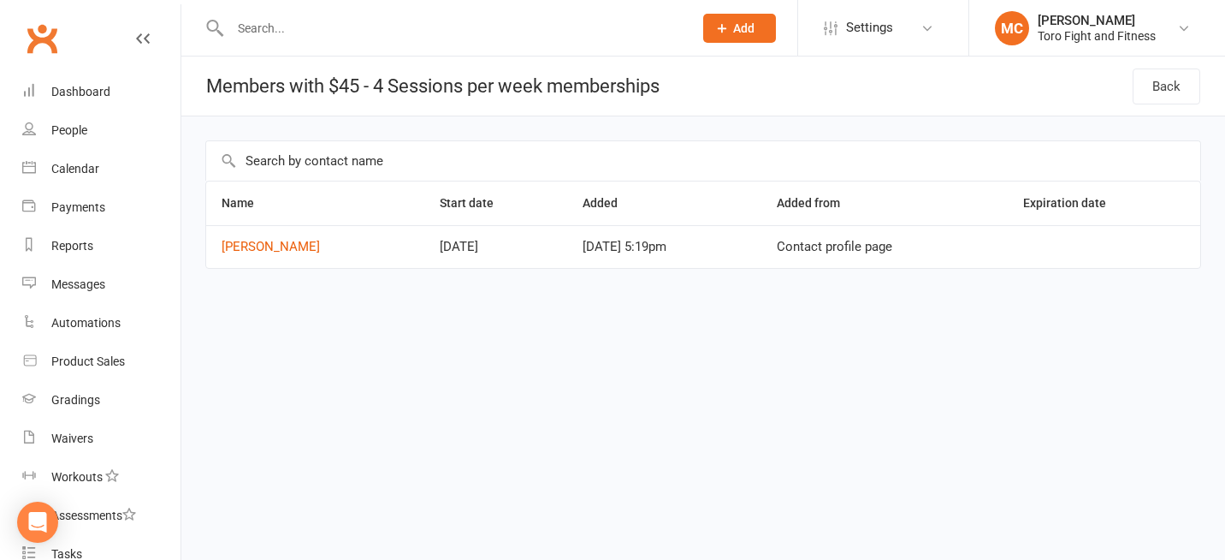
click at [136, 36] on icon at bounding box center [143, 39] width 14 height 14
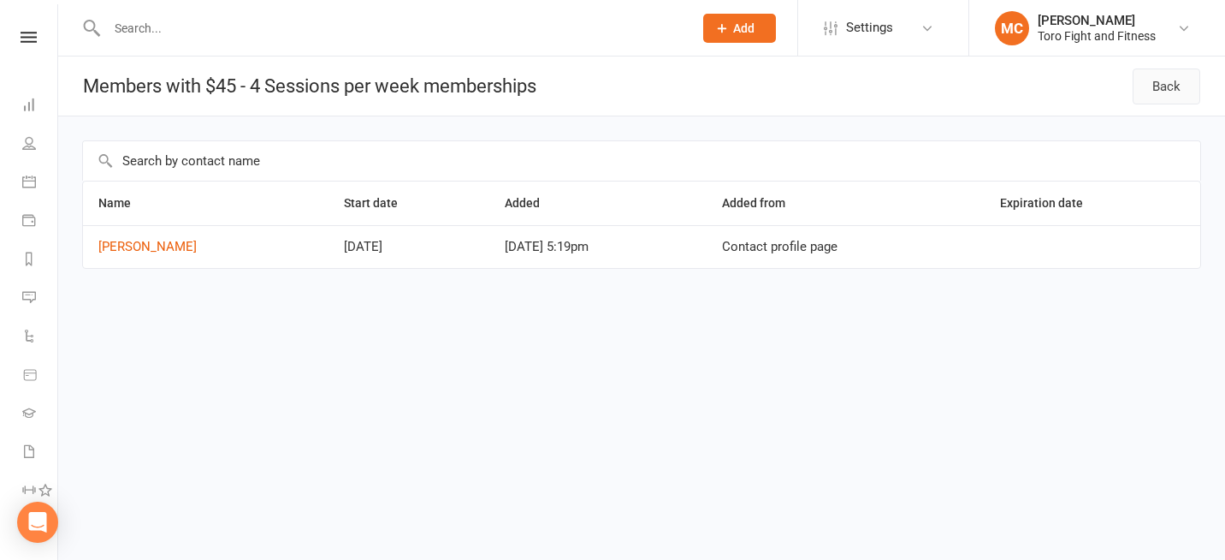
click at [1173, 70] on link "Back" at bounding box center [1167, 86] width 68 height 36
select select "50"
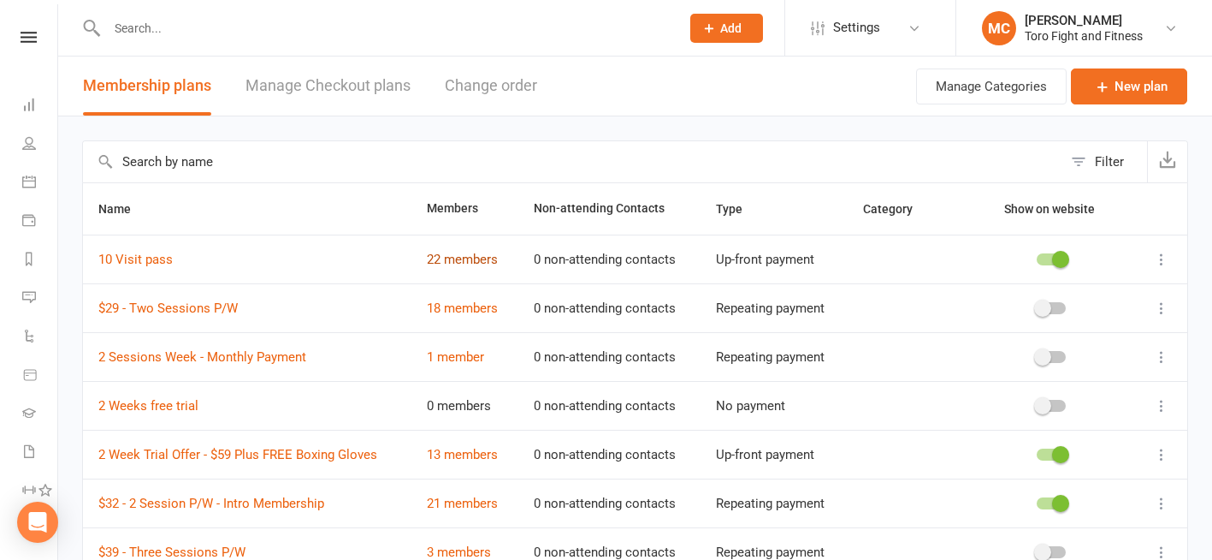
click at [471, 258] on link "22 members" at bounding box center [462, 259] width 71 height 15
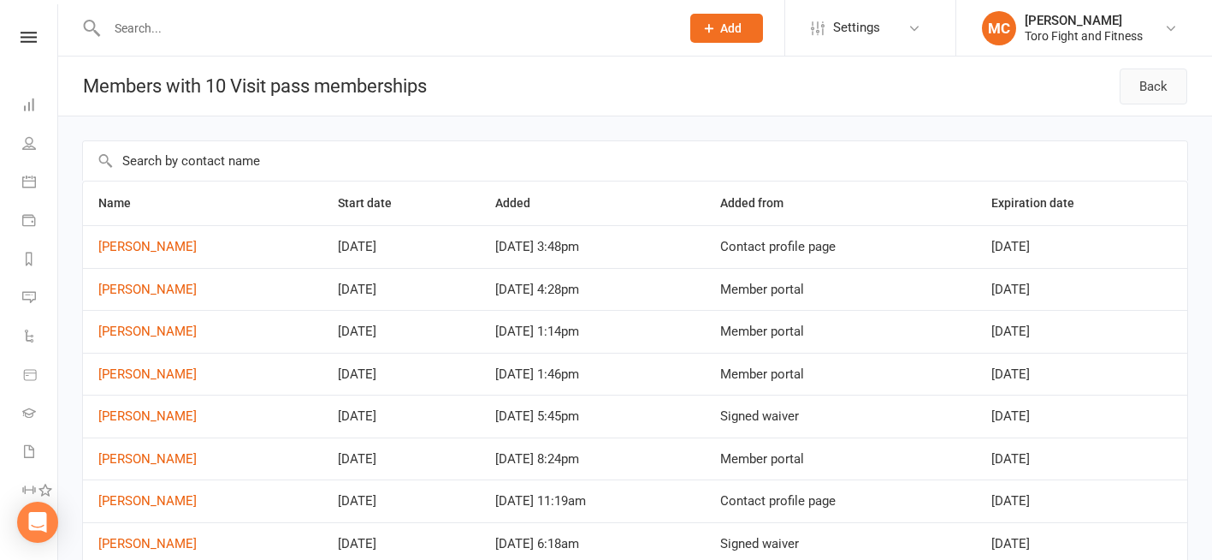
click at [1144, 92] on link "Back" at bounding box center [1154, 86] width 68 height 36
select select "50"
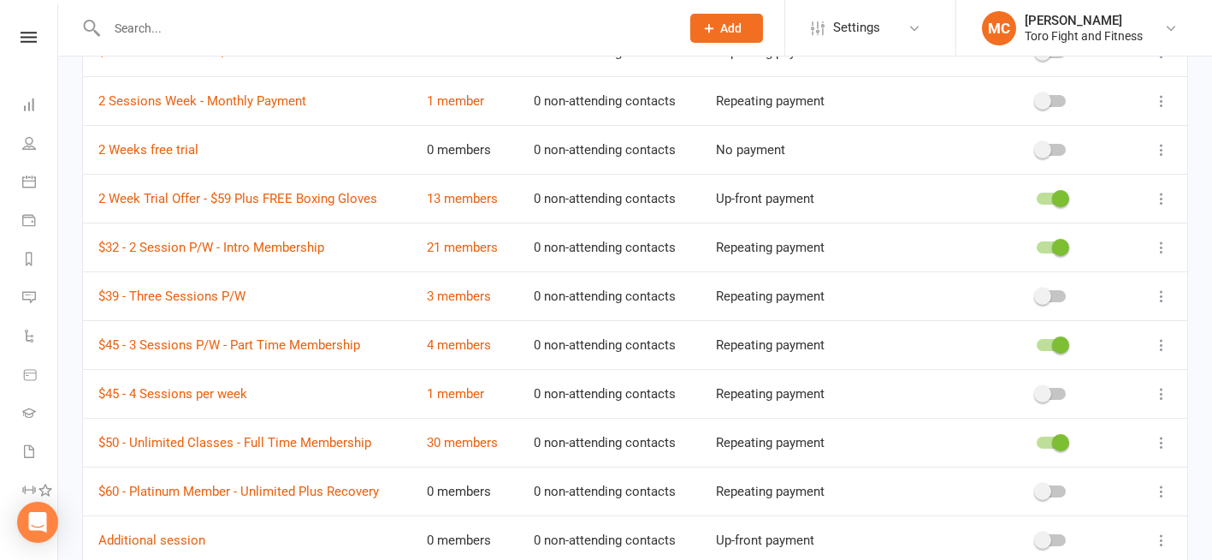
scroll to position [257, 0]
click at [462, 345] on link "4 members" at bounding box center [459, 343] width 64 height 15
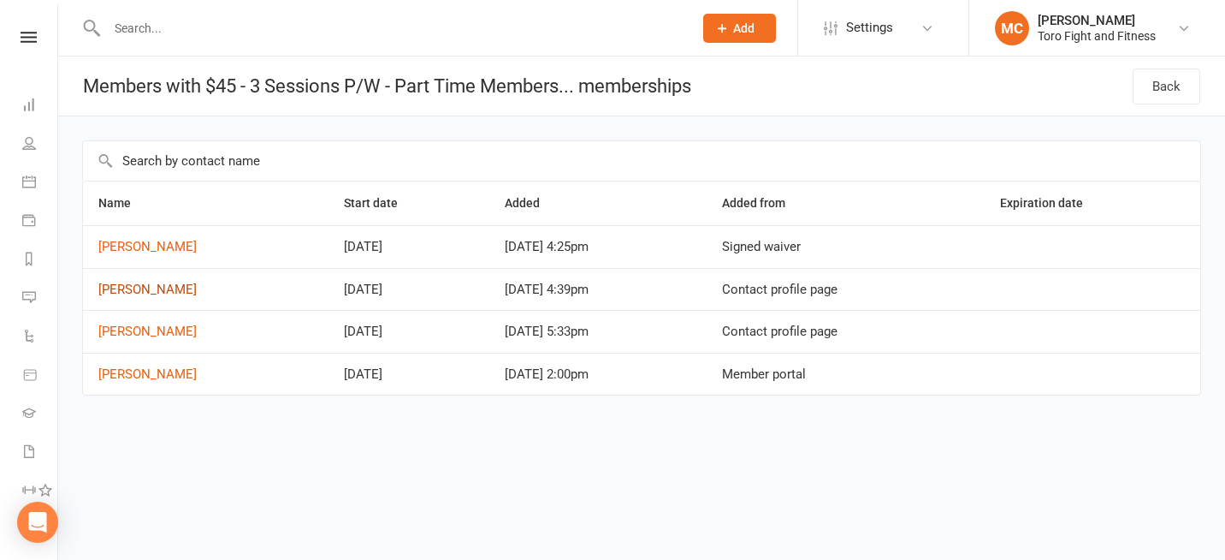
click at [146, 286] on link "[PERSON_NAME]" at bounding box center [147, 288] width 98 height 15
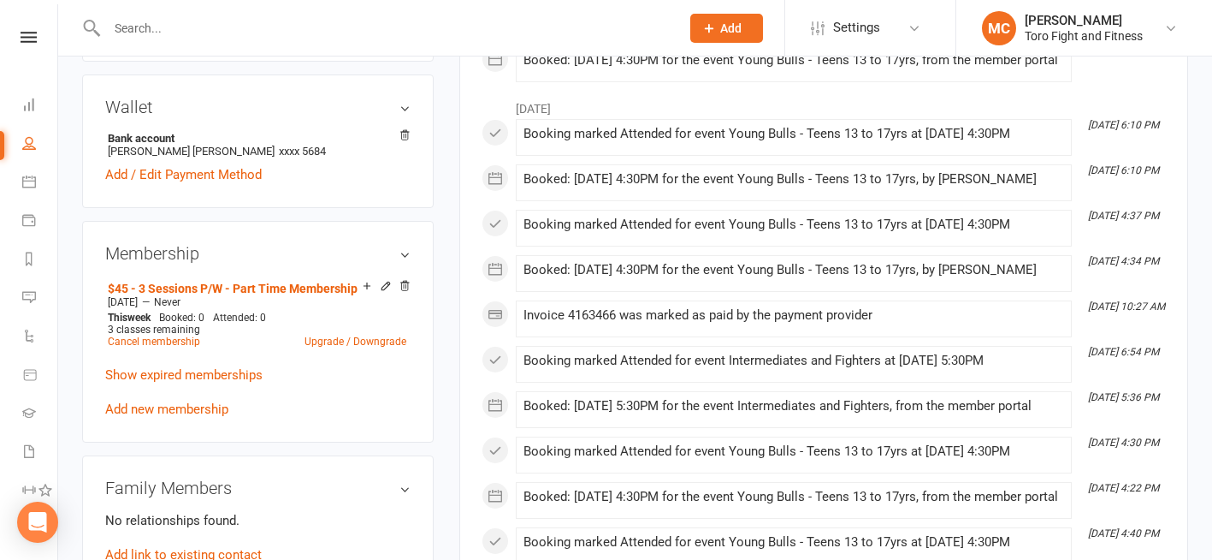
scroll to position [513, 0]
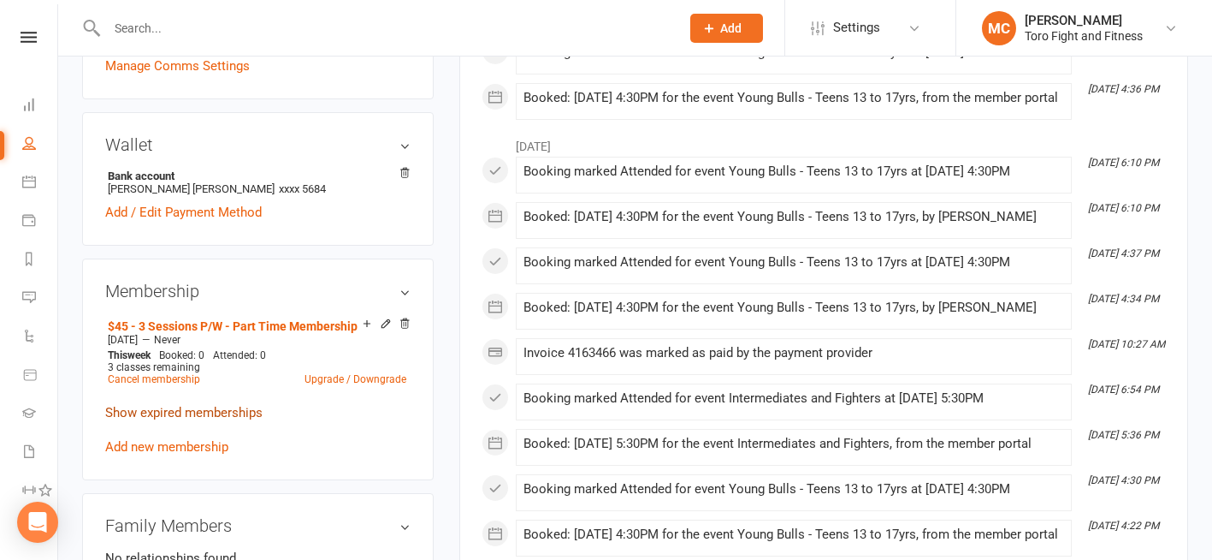
click at [175, 413] on link "Show expired memberships" at bounding box center [183, 412] width 157 height 15
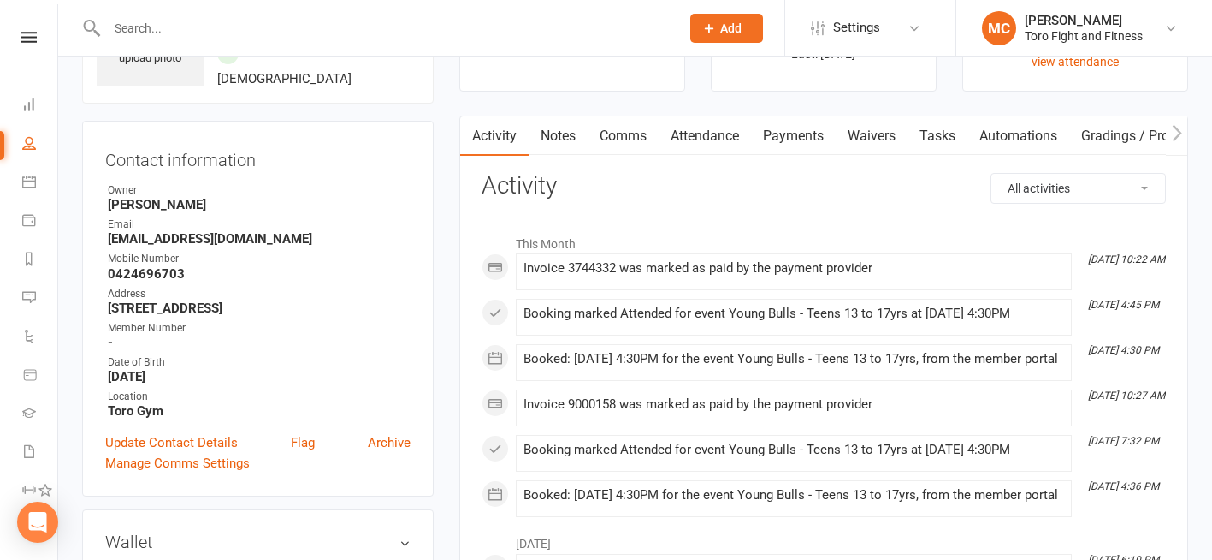
scroll to position [0, 0]
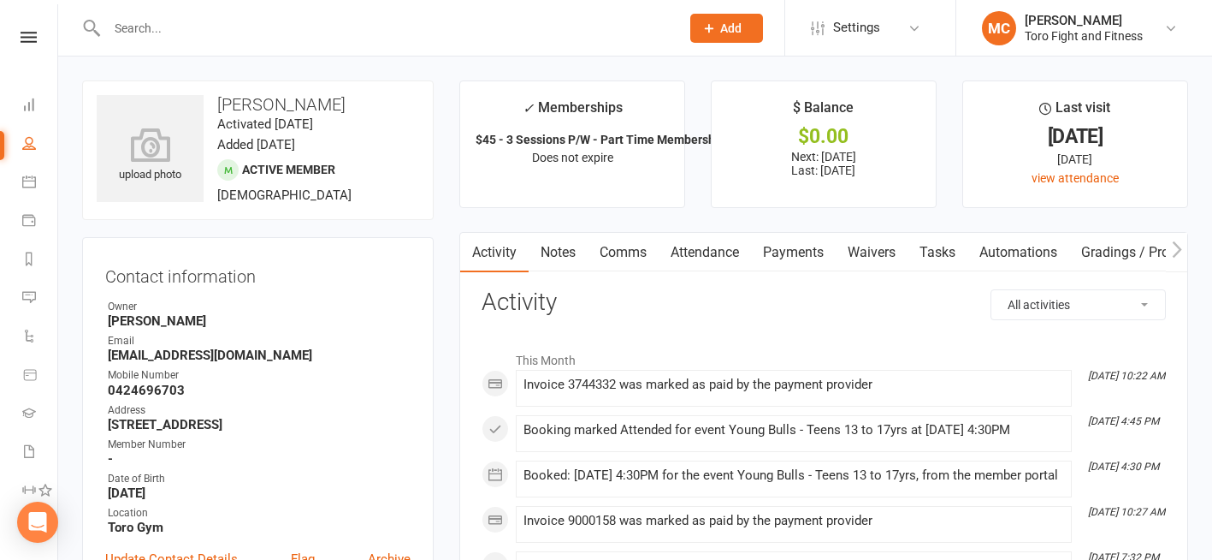
click at [719, 260] on link "Attendance" at bounding box center [705, 252] width 92 height 39
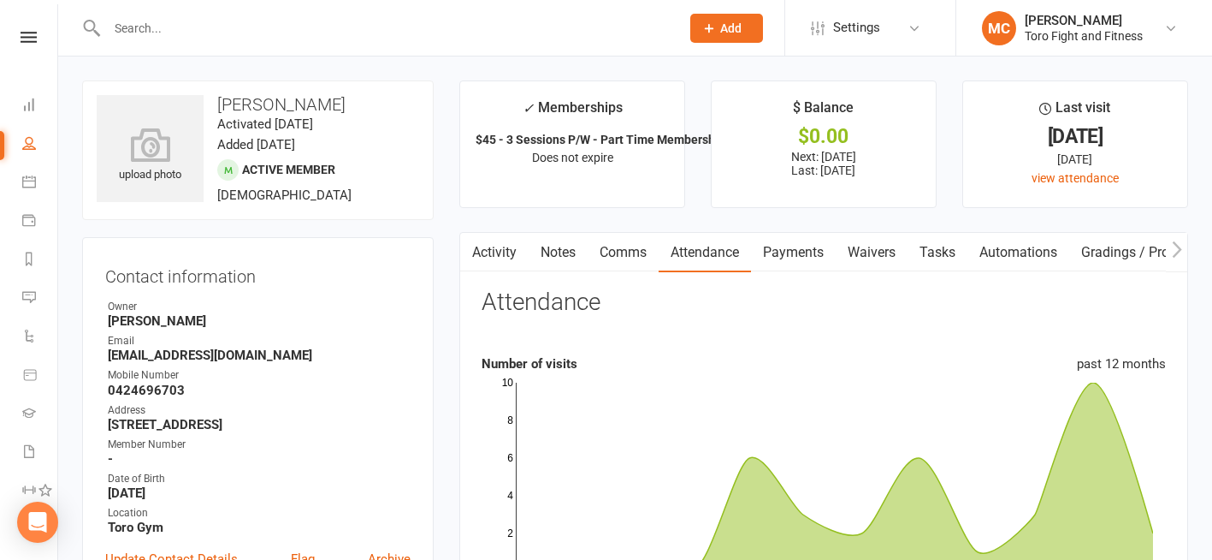
click at [797, 254] on link "Payments" at bounding box center [793, 252] width 85 height 39
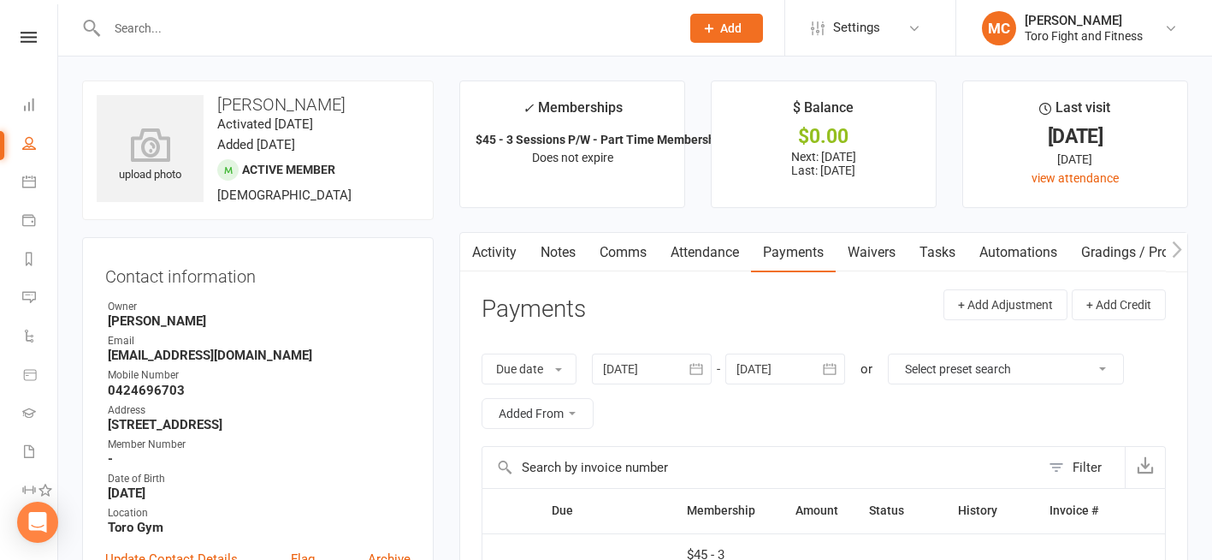
click at [16, 43] on div "Clubworx" at bounding box center [28, 60] width 57 height 56
click at [25, 35] on icon at bounding box center [29, 37] width 16 height 11
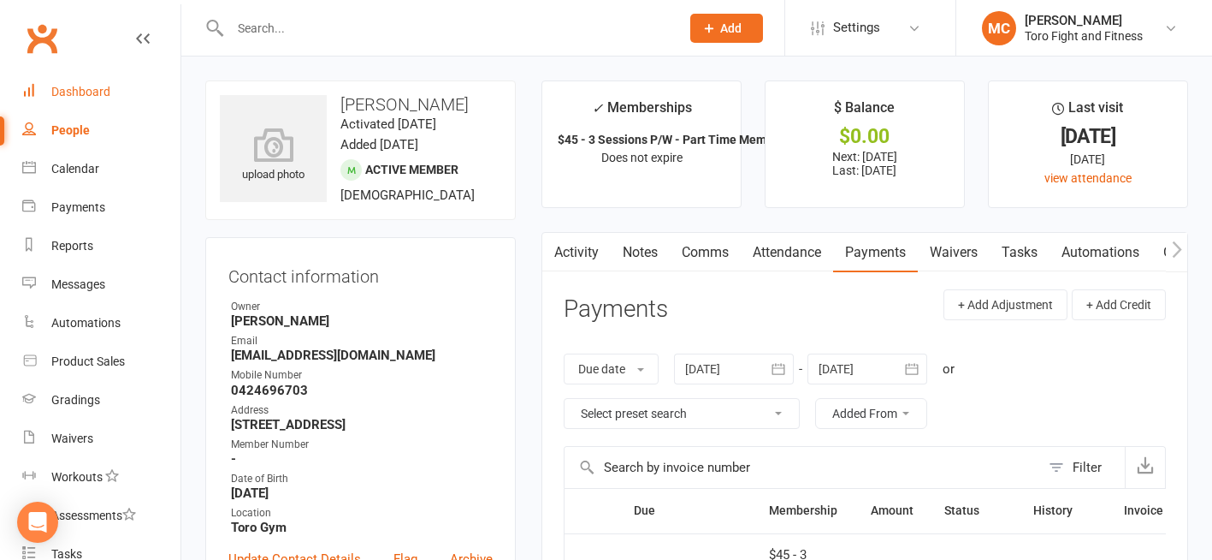
click at [84, 92] on div "Dashboard" at bounding box center [80, 92] width 59 height 14
